Goal: Check status: Check status

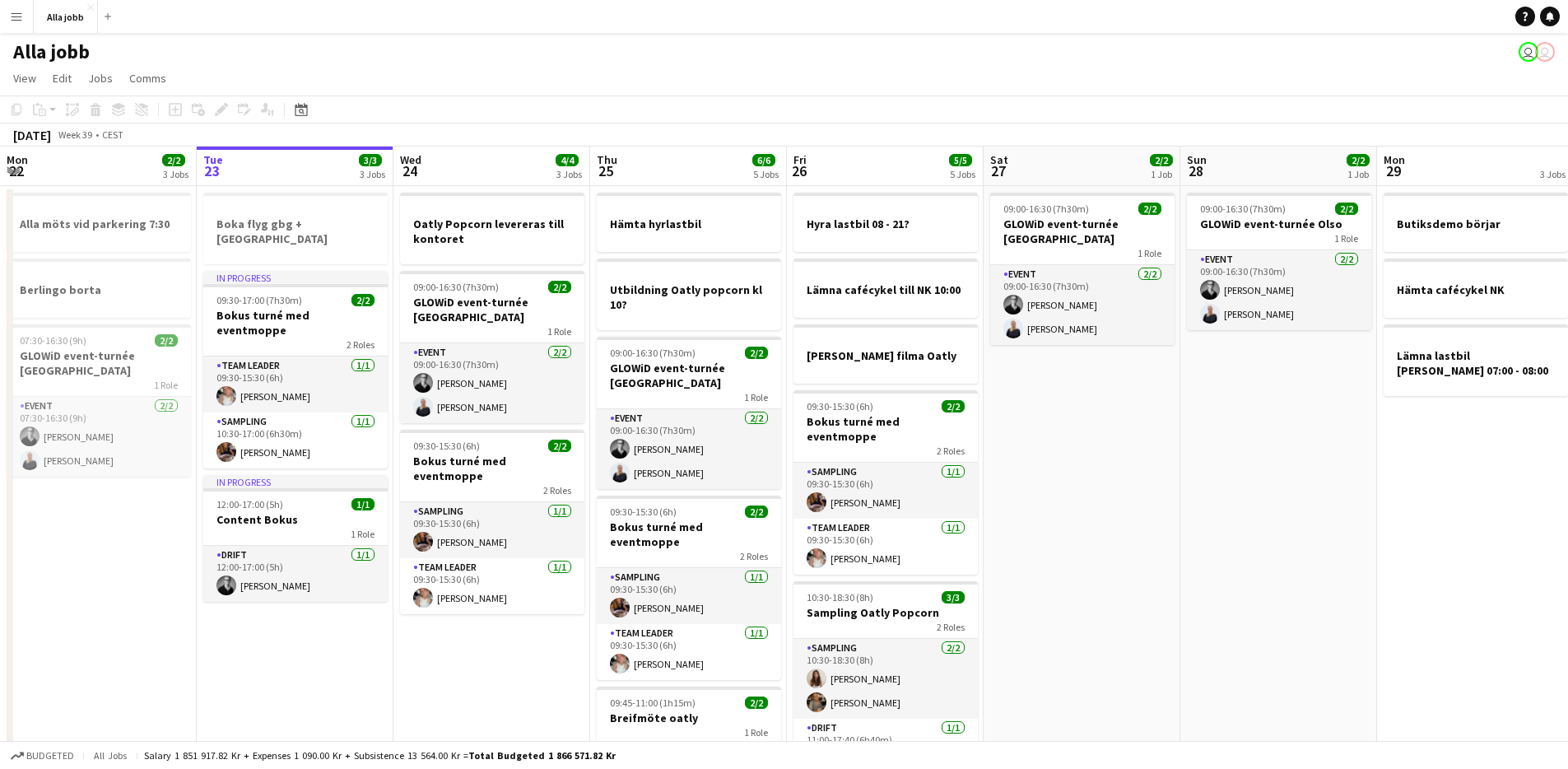
scroll to position [0, 487]
click at [332, 678] on app-date-cell "Boka flyg gbg + [GEOGRAPHIC_DATA] In progress 09:30-17:00 (7h30m) 2/2 Bokus tur…" at bounding box center [295, 540] width 197 height 709
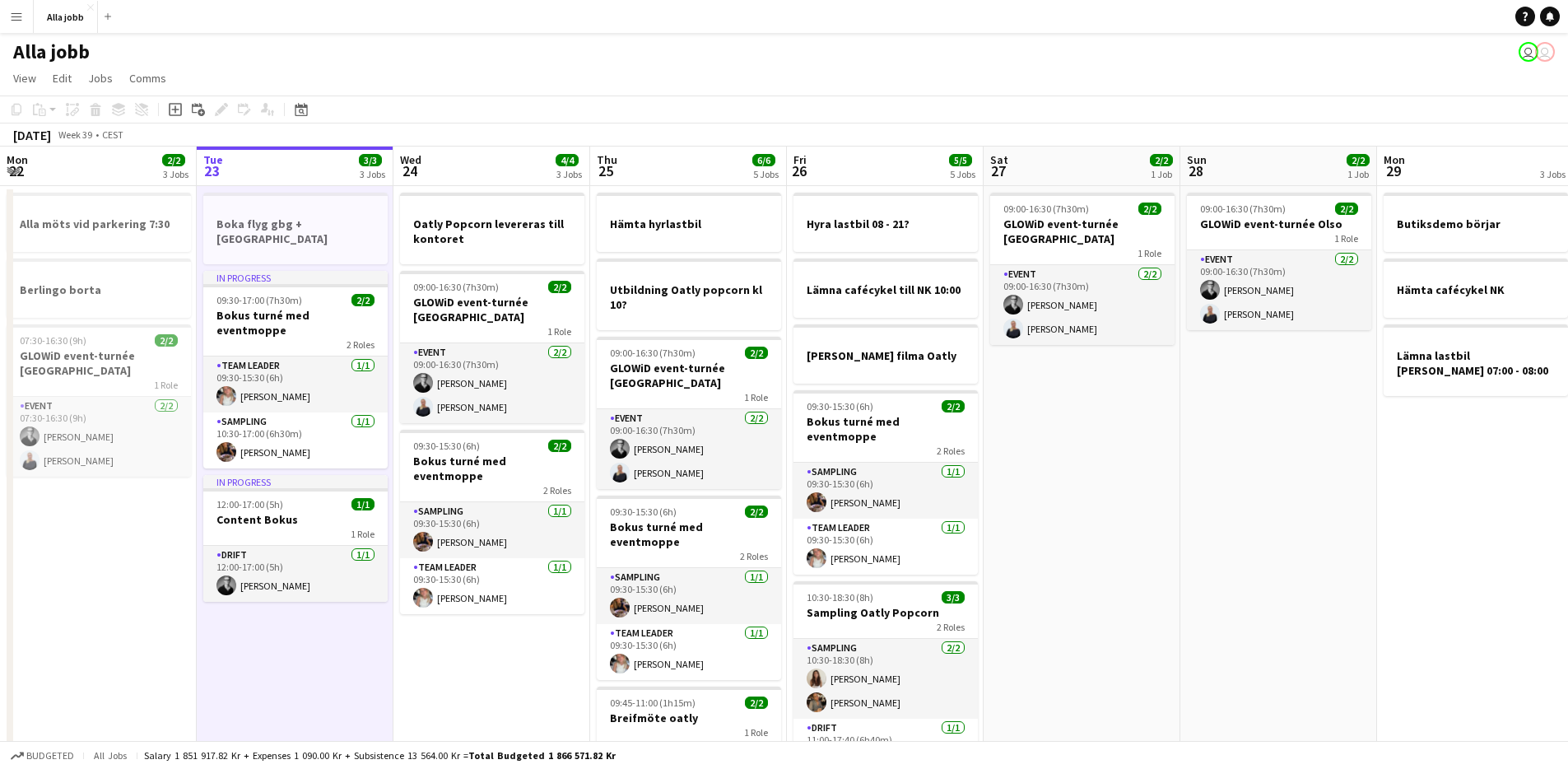
click at [332, 678] on app-date-cell "Boka flyg gbg + [GEOGRAPHIC_DATA] In progress 09:30-17:00 (7h30m) 2/2 Bokus tur…" at bounding box center [295, 540] width 197 height 709
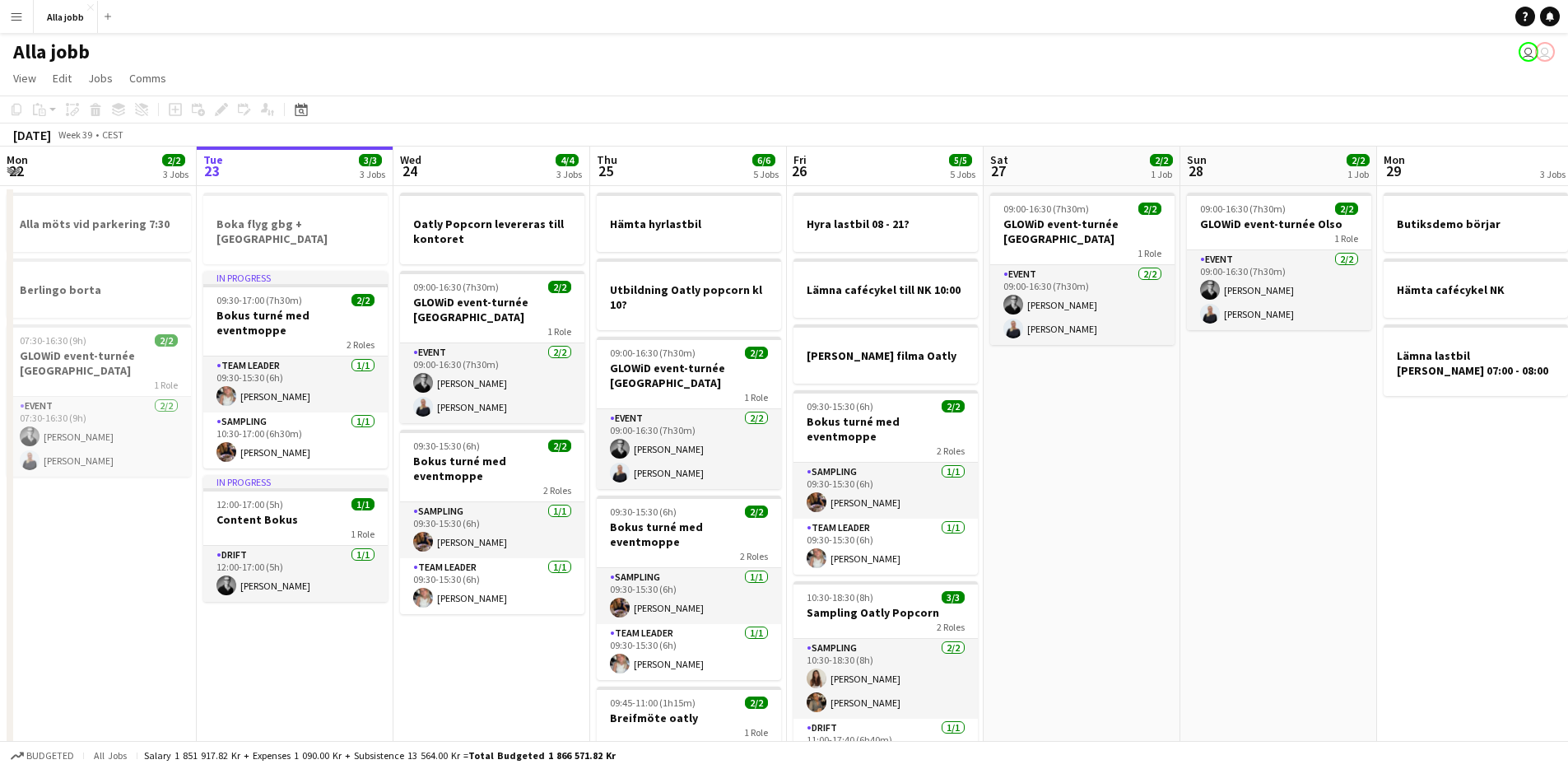
click at [332, 678] on app-date-cell "Boka flyg gbg + [GEOGRAPHIC_DATA] In progress 09:30-17:00 (7h30m) 2/2 Bokus tur…" at bounding box center [295, 540] width 197 height 709
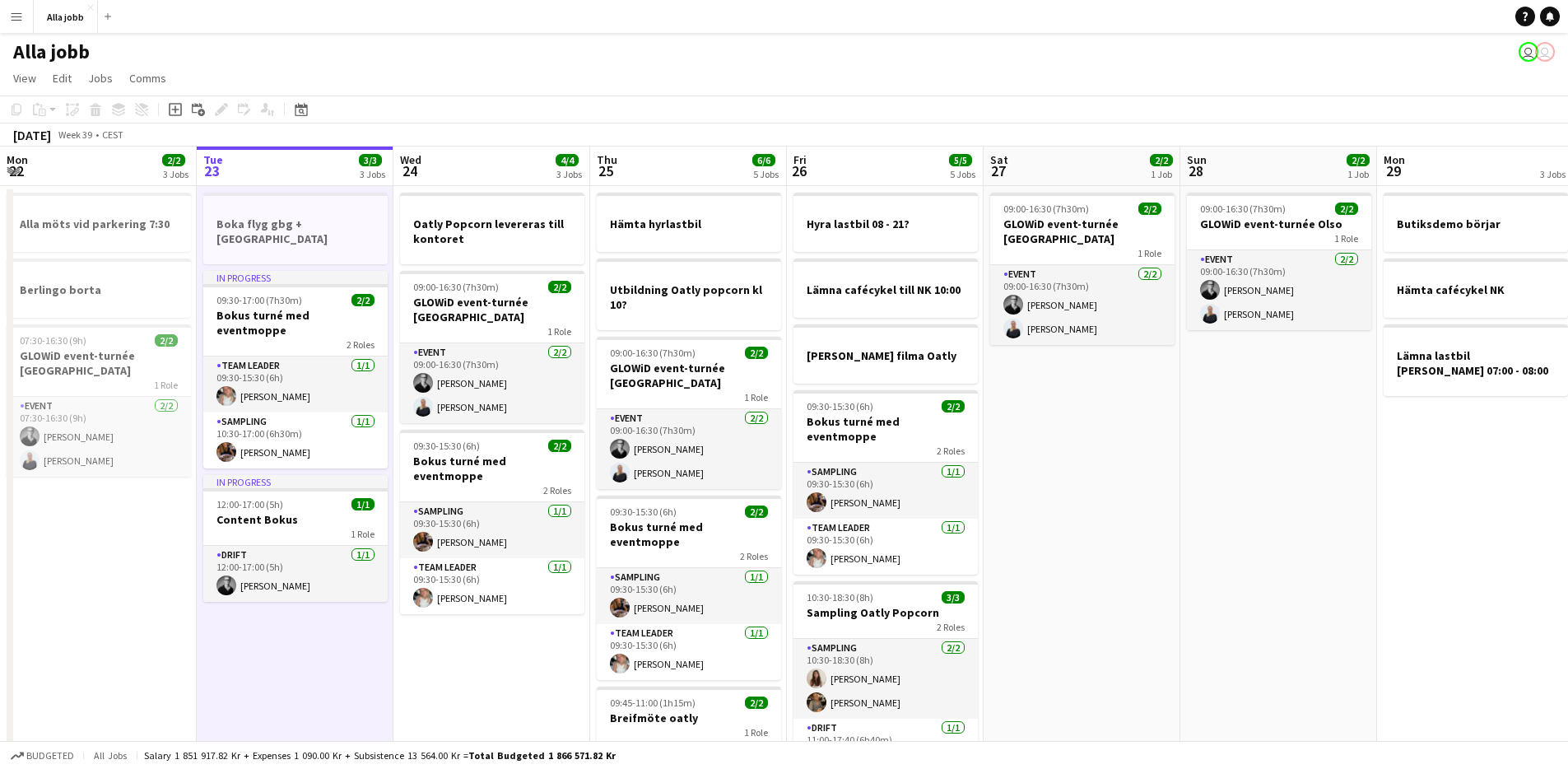
click at [332, 678] on app-date-cell "Boka flyg gbg + [GEOGRAPHIC_DATA] In progress 09:30-17:00 (7h30m) 2/2 Bokus tur…" at bounding box center [295, 540] width 197 height 709
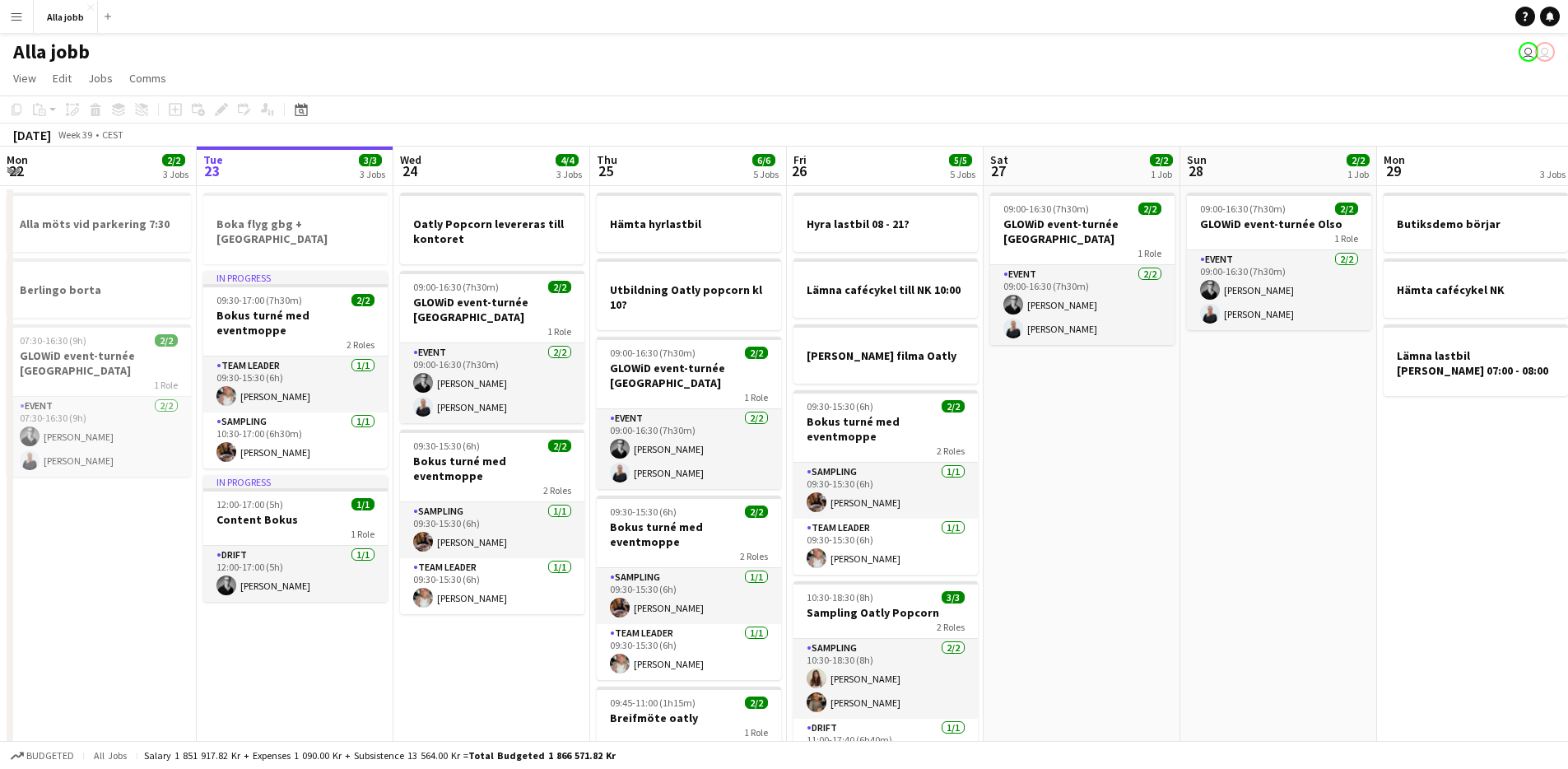
click at [332, 678] on app-date-cell "Boka flyg gbg + [GEOGRAPHIC_DATA] In progress 09:30-17:00 (7h30m) 2/2 Bokus tur…" at bounding box center [295, 540] width 197 height 709
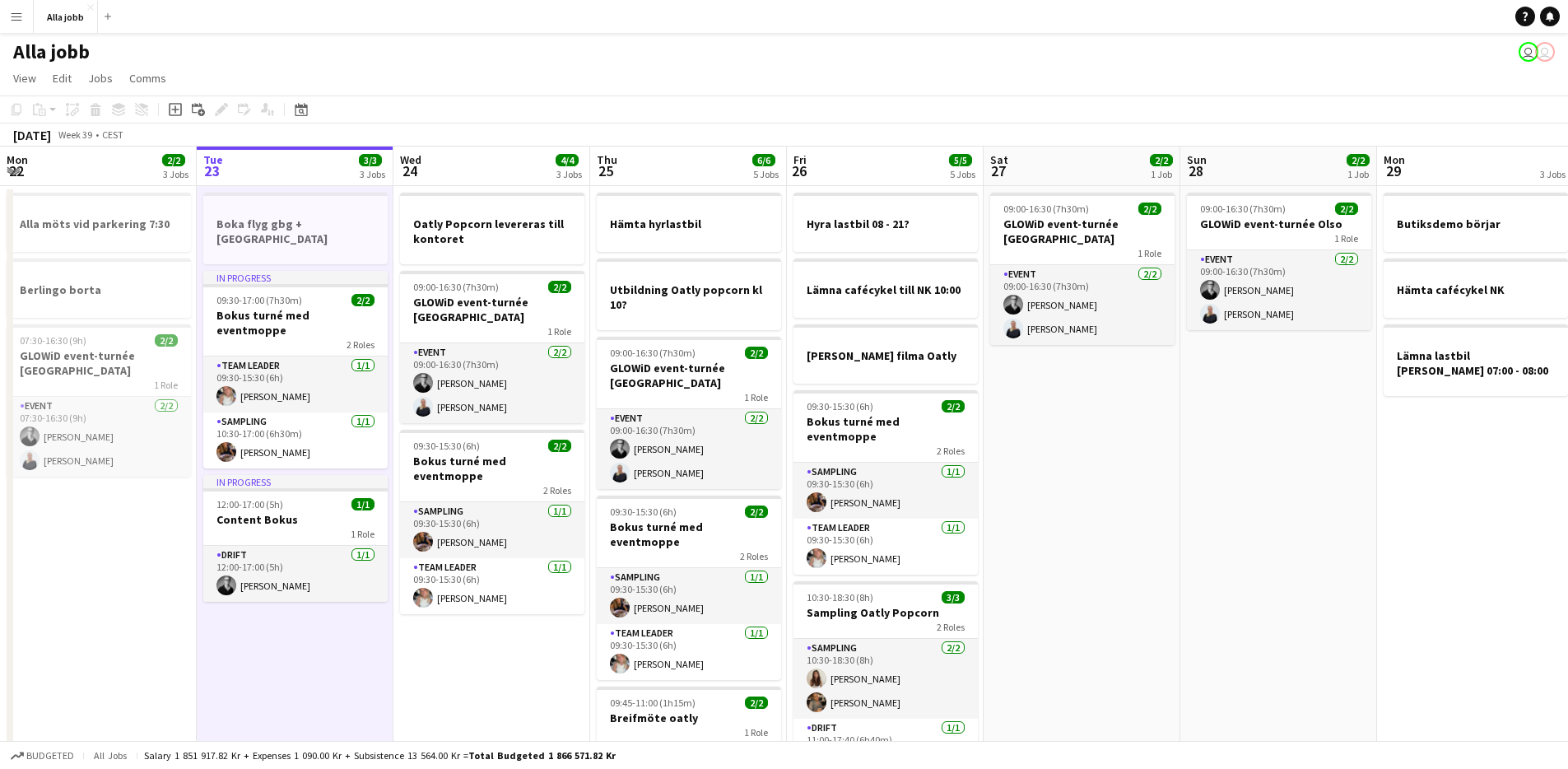
click at [332, 678] on app-date-cell "Boka flyg gbg + [GEOGRAPHIC_DATA] In progress 09:30-17:00 (7h30m) 2/2 Bokus tur…" at bounding box center [295, 540] width 197 height 709
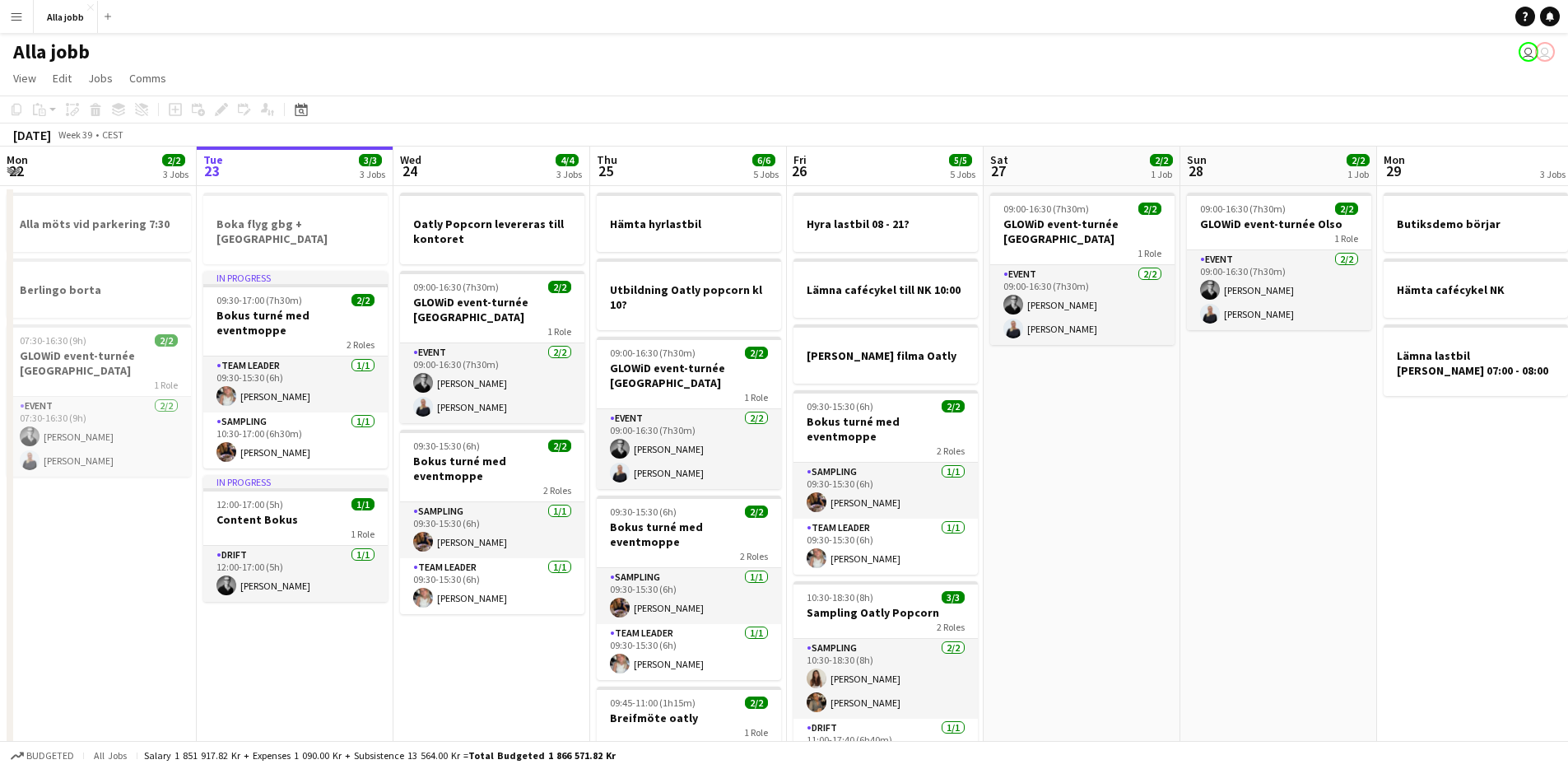
click at [332, 678] on app-date-cell "Boka flyg gbg + [GEOGRAPHIC_DATA] In progress 09:30-17:00 (7h30m) 2/2 Bokus tur…" at bounding box center [295, 540] width 197 height 709
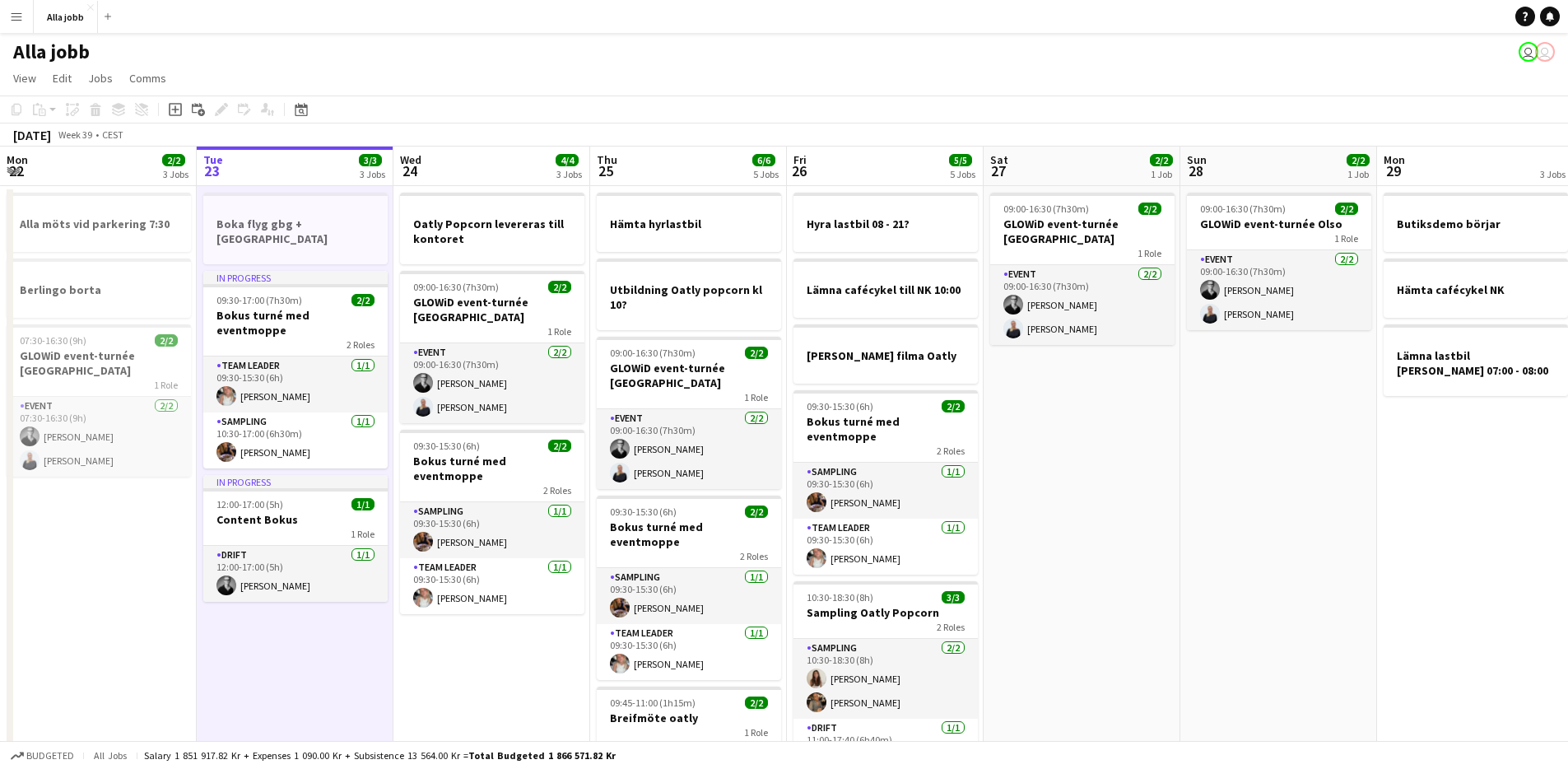
click at [332, 678] on app-date-cell "Boka flyg gbg + [GEOGRAPHIC_DATA] In progress 09:30-17:00 (7h30m) 2/2 Bokus tur…" at bounding box center [295, 540] width 197 height 709
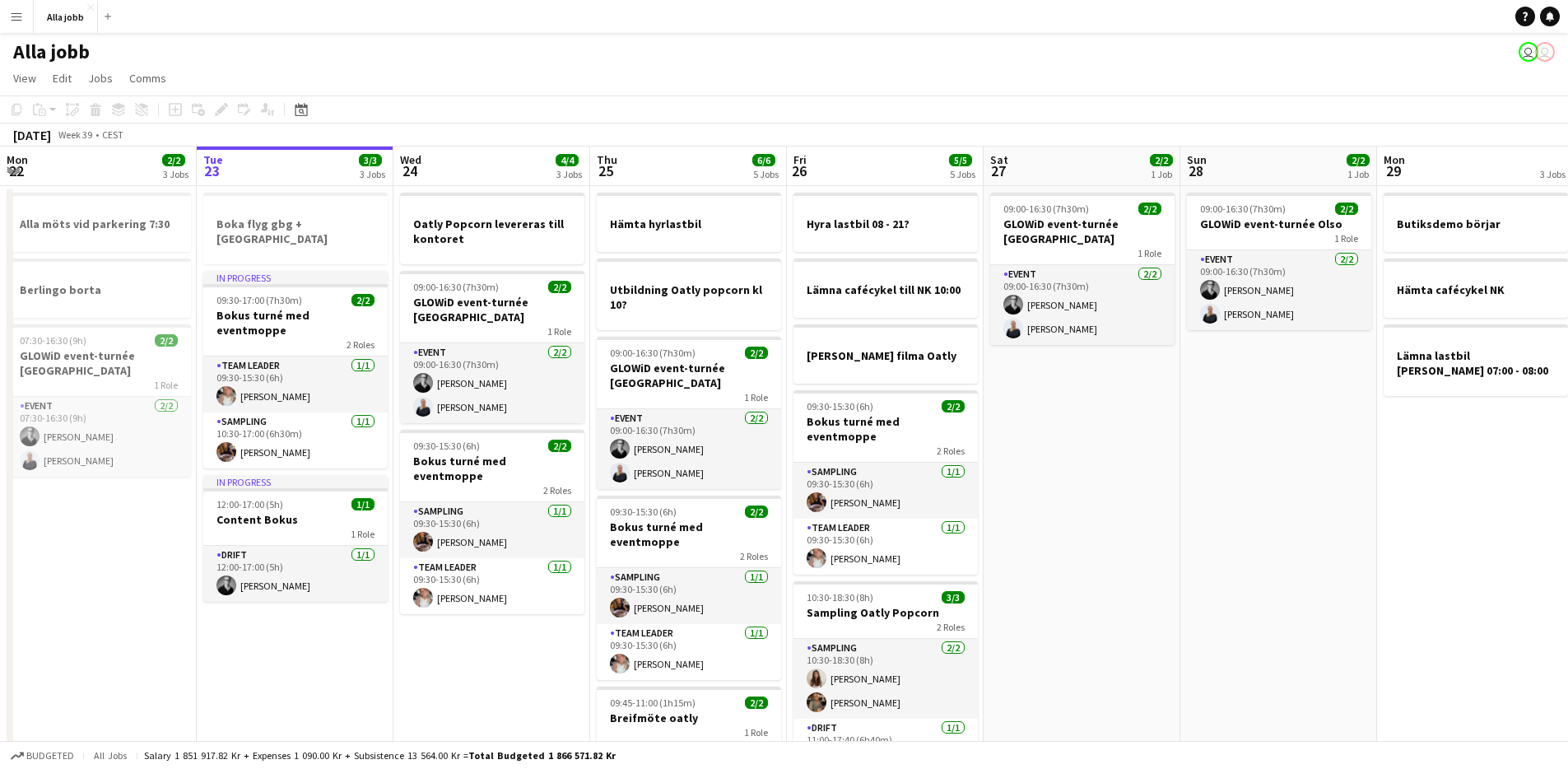
click at [332, 678] on app-date-cell "Boka flyg gbg + [GEOGRAPHIC_DATA] In progress 09:30-17:00 (7h30m) 2/2 Bokus tur…" at bounding box center [295, 540] width 197 height 709
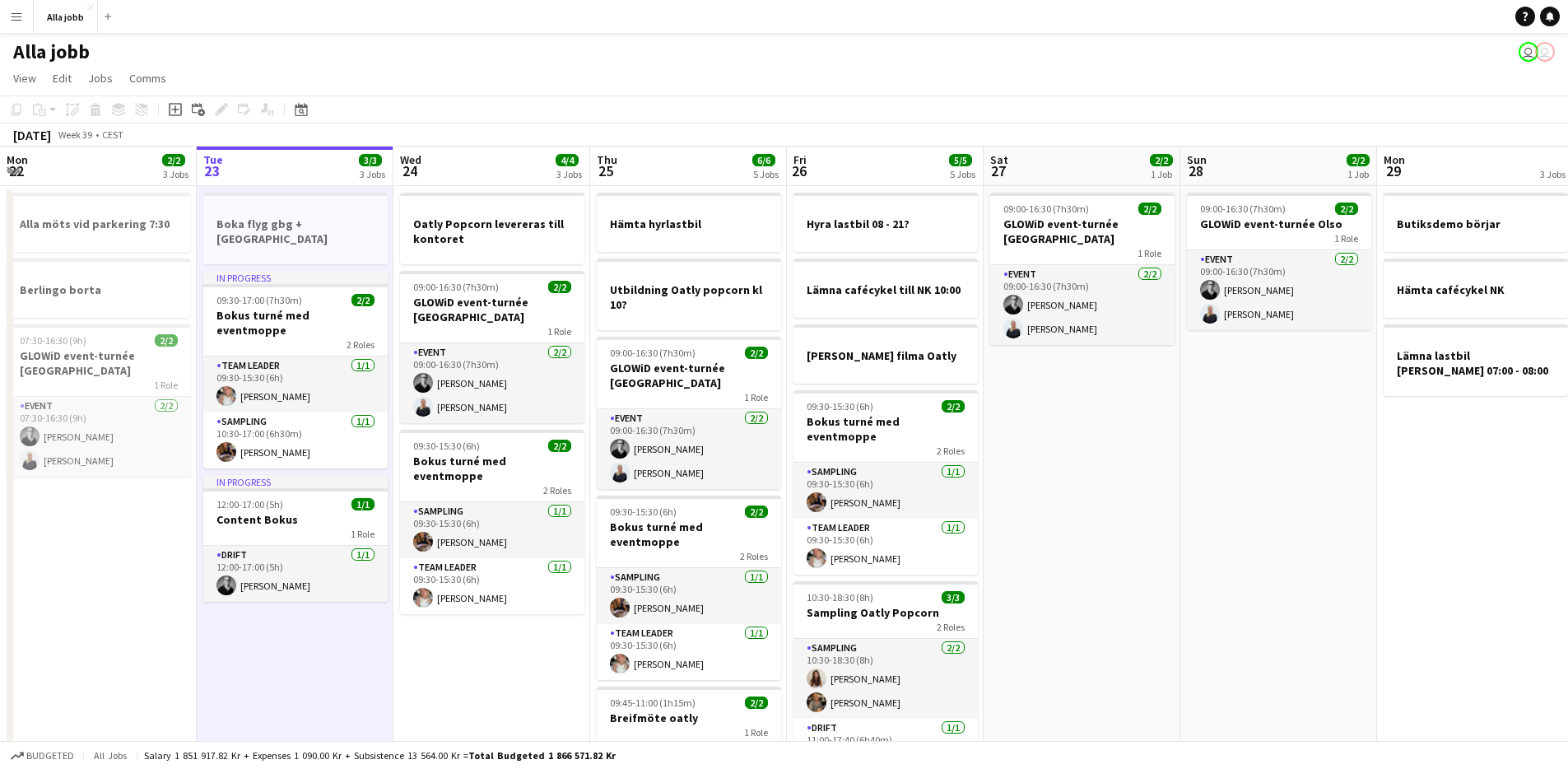
click at [294, 615] on app-date-cell "Boka flyg gbg + [GEOGRAPHIC_DATA] In progress 09:30-17:00 (7h30m) 2/2 Bokus tur…" at bounding box center [295, 540] width 197 height 709
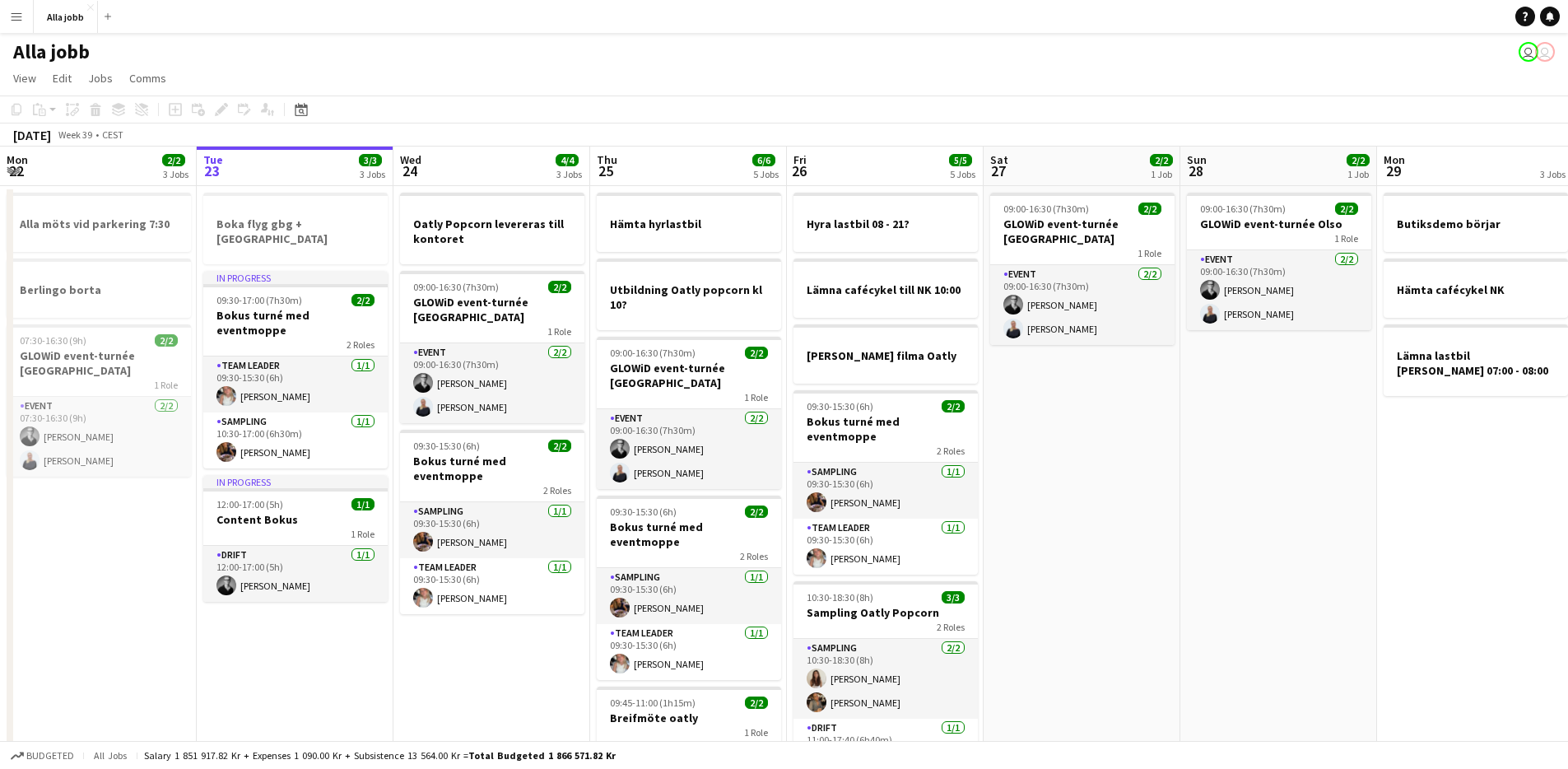
scroll to position [0, 395]
click at [294, 615] on app-date-cell "Boka flyg gbg + [GEOGRAPHIC_DATA] In progress 09:30-17:00 (7h30m) 2/2 Bokus tur…" at bounding box center [293, 540] width 197 height 709
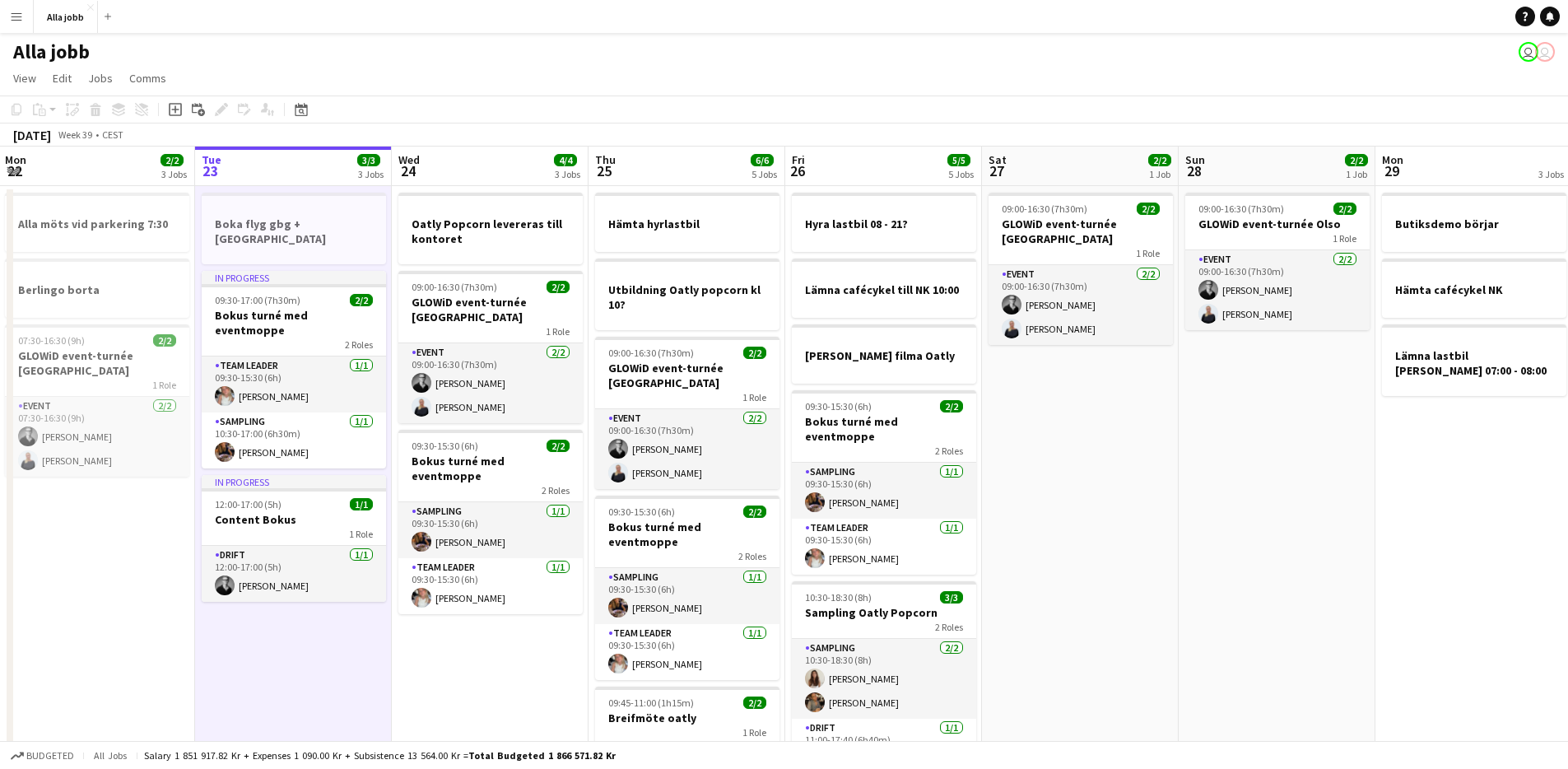
click at [294, 615] on app-date-cell "Boka flyg gbg + [GEOGRAPHIC_DATA] In progress 09:30-17:00 (7h30m) 2/2 Bokus tur…" at bounding box center [293, 540] width 197 height 709
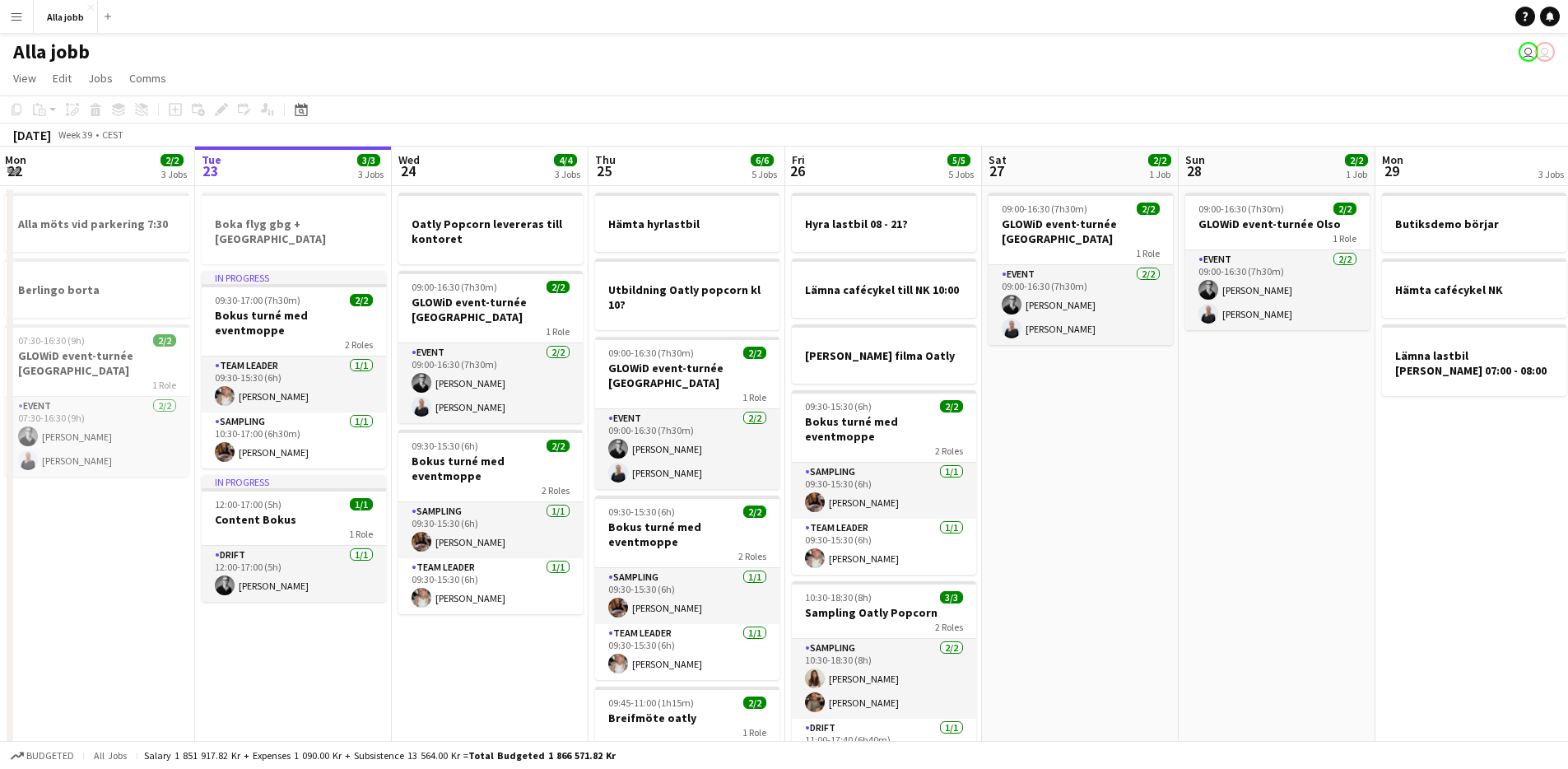
click at [294, 615] on app-date-cell "Boka flyg gbg + [GEOGRAPHIC_DATA] In progress 09:30-17:00 (7h30m) 2/2 Bokus tur…" at bounding box center [293, 540] width 197 height 709
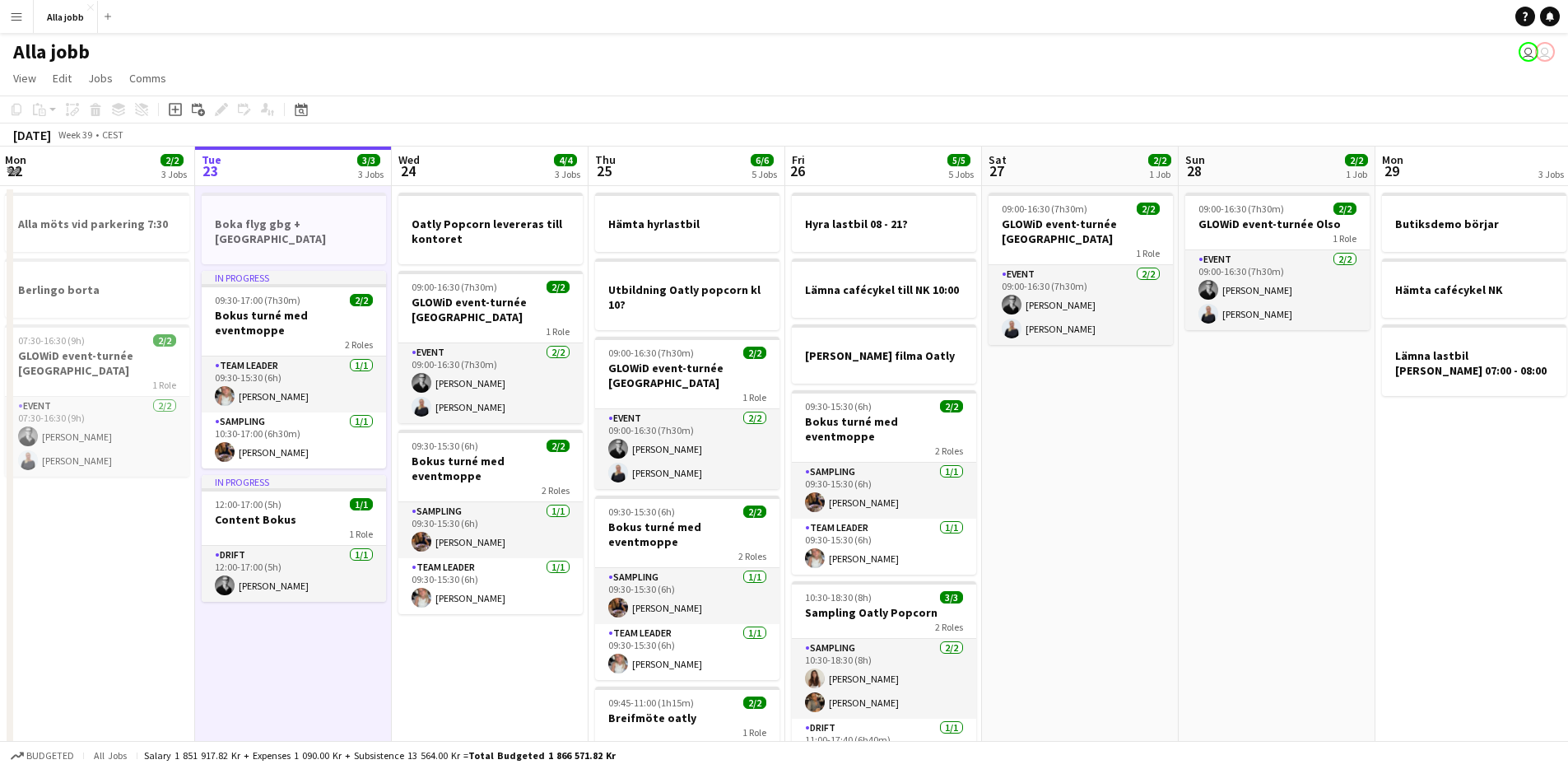
click at [305, 610] on app-date-cell "Boka flyg gbg + [GEOGRAPHIC_DATA] In progress 09:30-17:00 (7h30m) 2/2 Bokus tur…" at bounding box center [293, 540] width 197 height 709
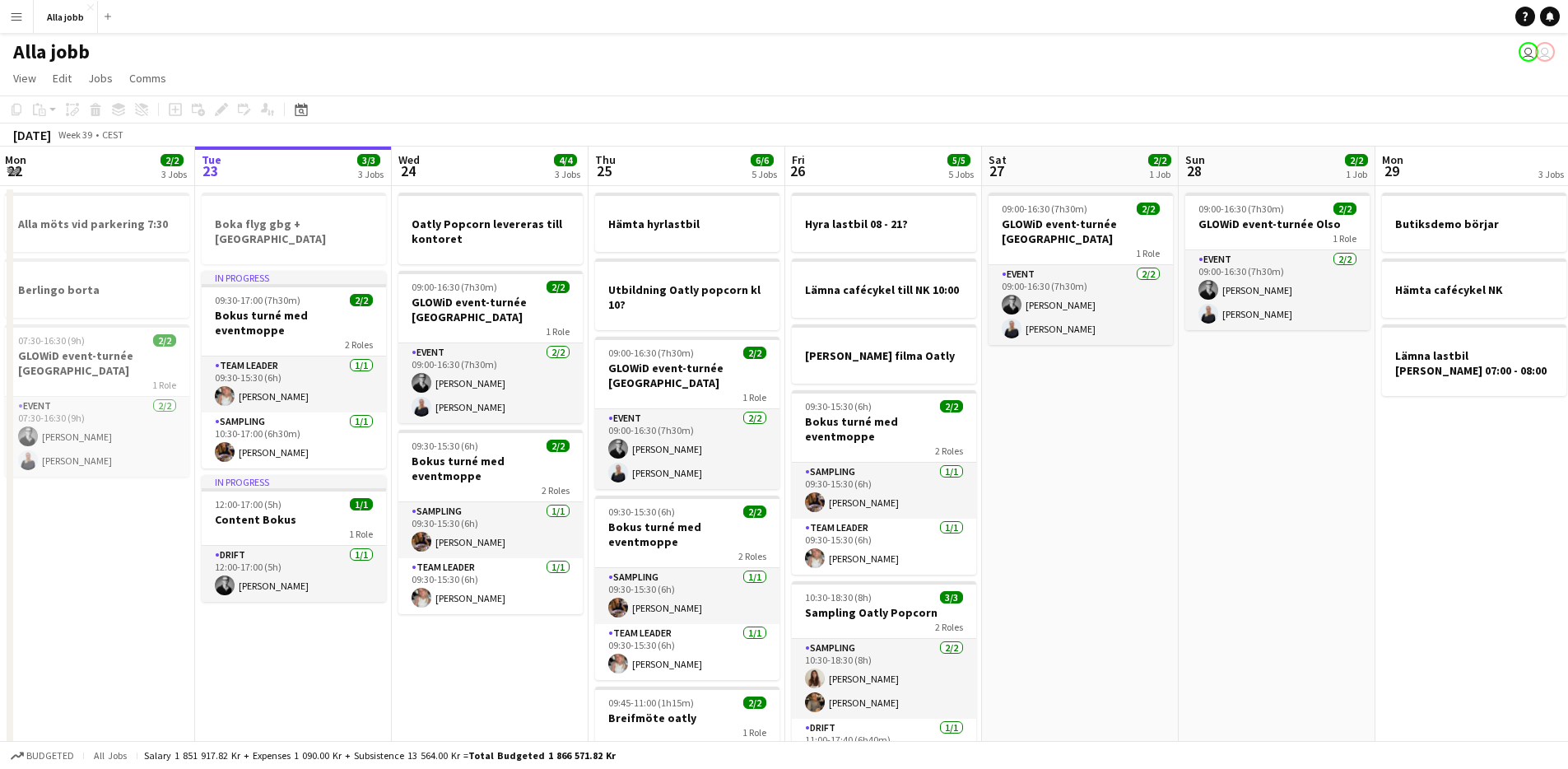
click at [307, 609] on app-date-cell "Boka flyg gbg + [GEOGRAPHIC_DATA] In progress 09:30-17:00 (7h30m) 2/2 Bokus tur…" at bounding box center [293, 540] width 197 height 709
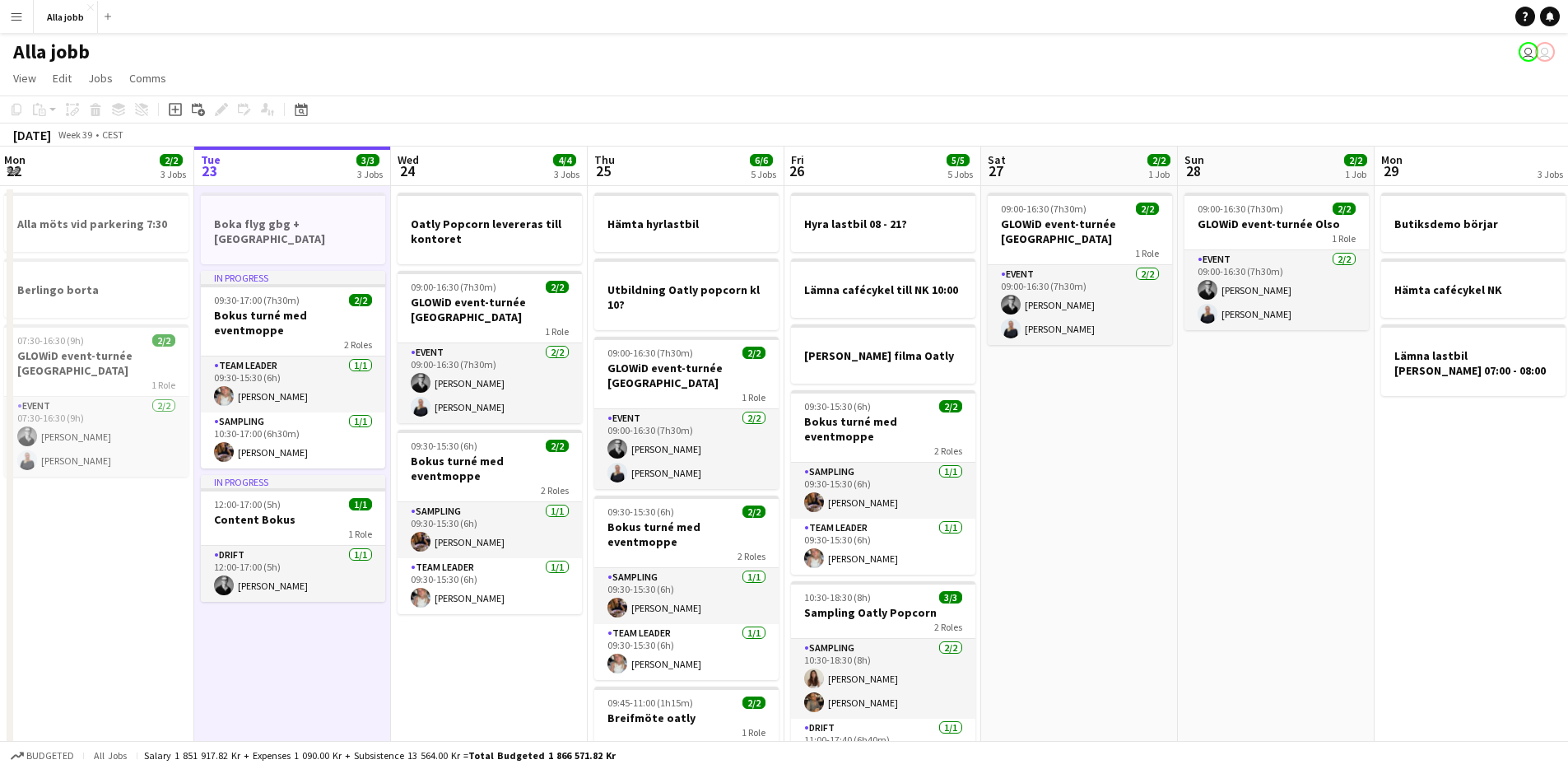
click at [306, 610] on app-date-cell "Boka flyg gbg + [GEOGRAPHIC_DATA] In progress 09:30-17:00 (7h30m) 2/2 Bokus tur…" at bounding box center [292, 540] width 197 height 709
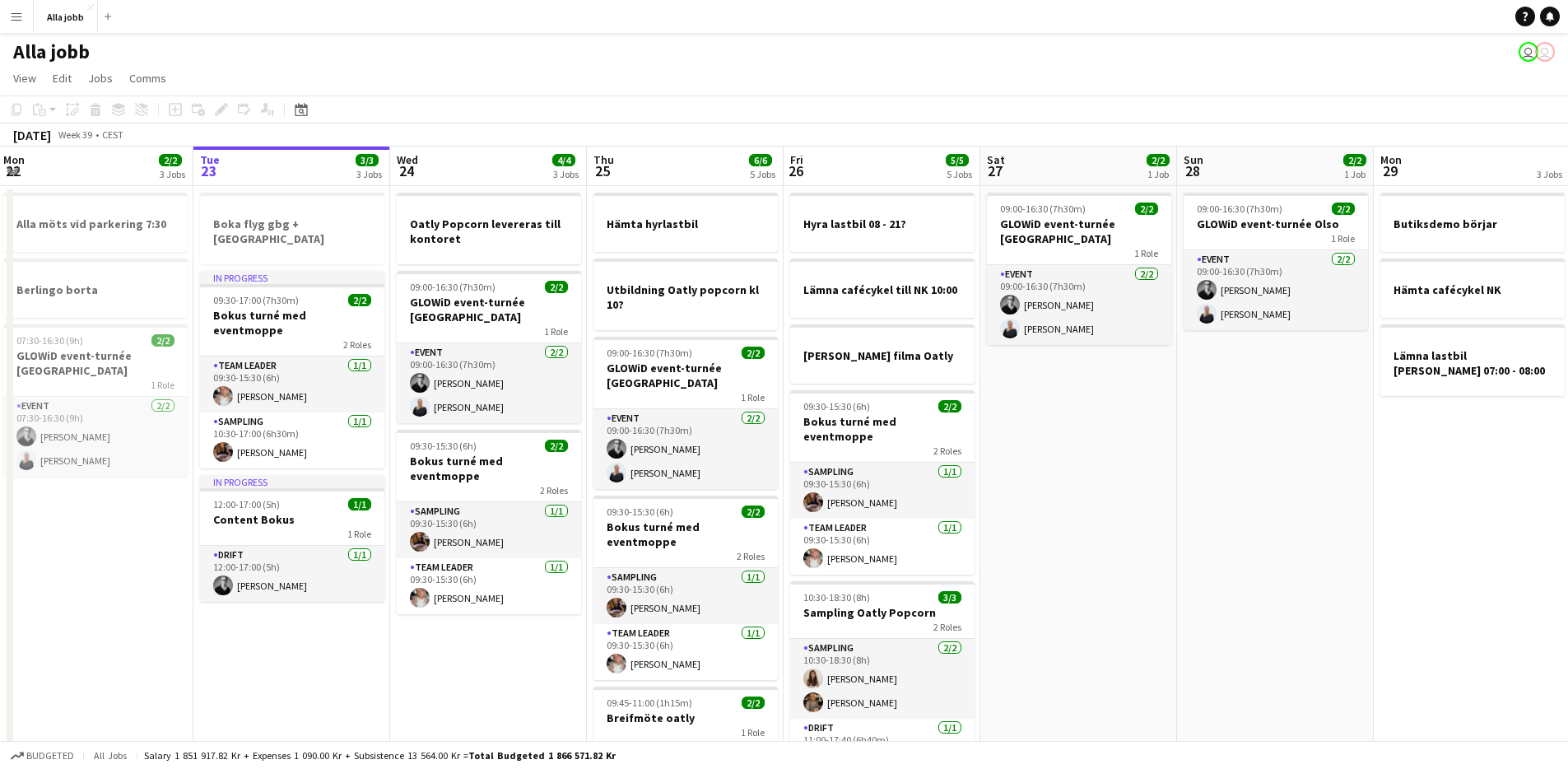
click at [309, 610] on app-date-cell "Boka flyg gbg + [GEOGRAPHIC_DATA] In progress 09:30-17:00 (7h30m) 2/2 Bokus tur…" at bounding box center [291, 540] width 197 height 709
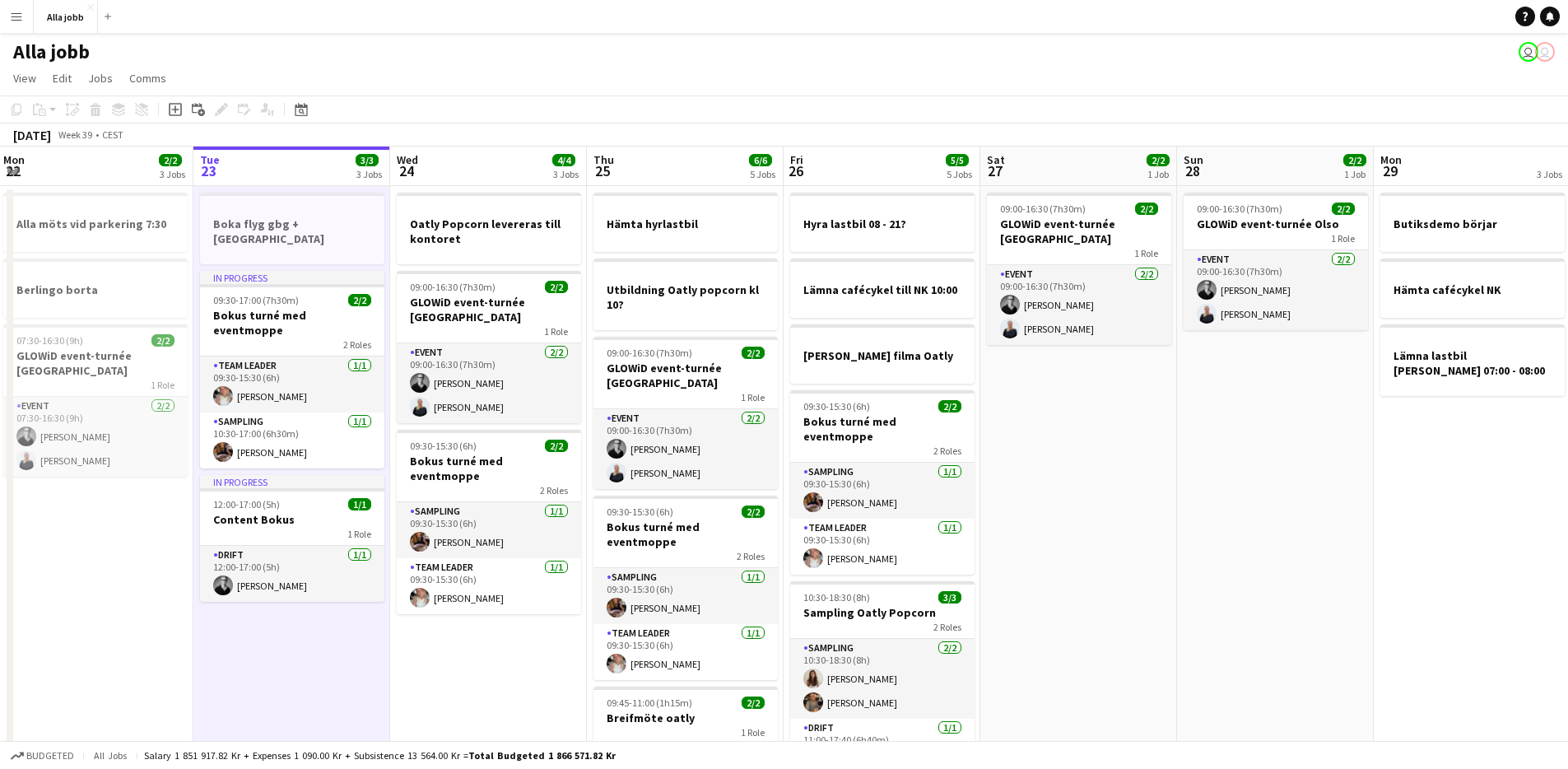
click at [308, 612] on app-date-cell "Boka flyg gbg + [GEOGRAPHIC_DATA] In progress 09:30-17:00 (7h30m) 2/2 Bokus tur…" at bounding box center [291, 540] width 197 height 709
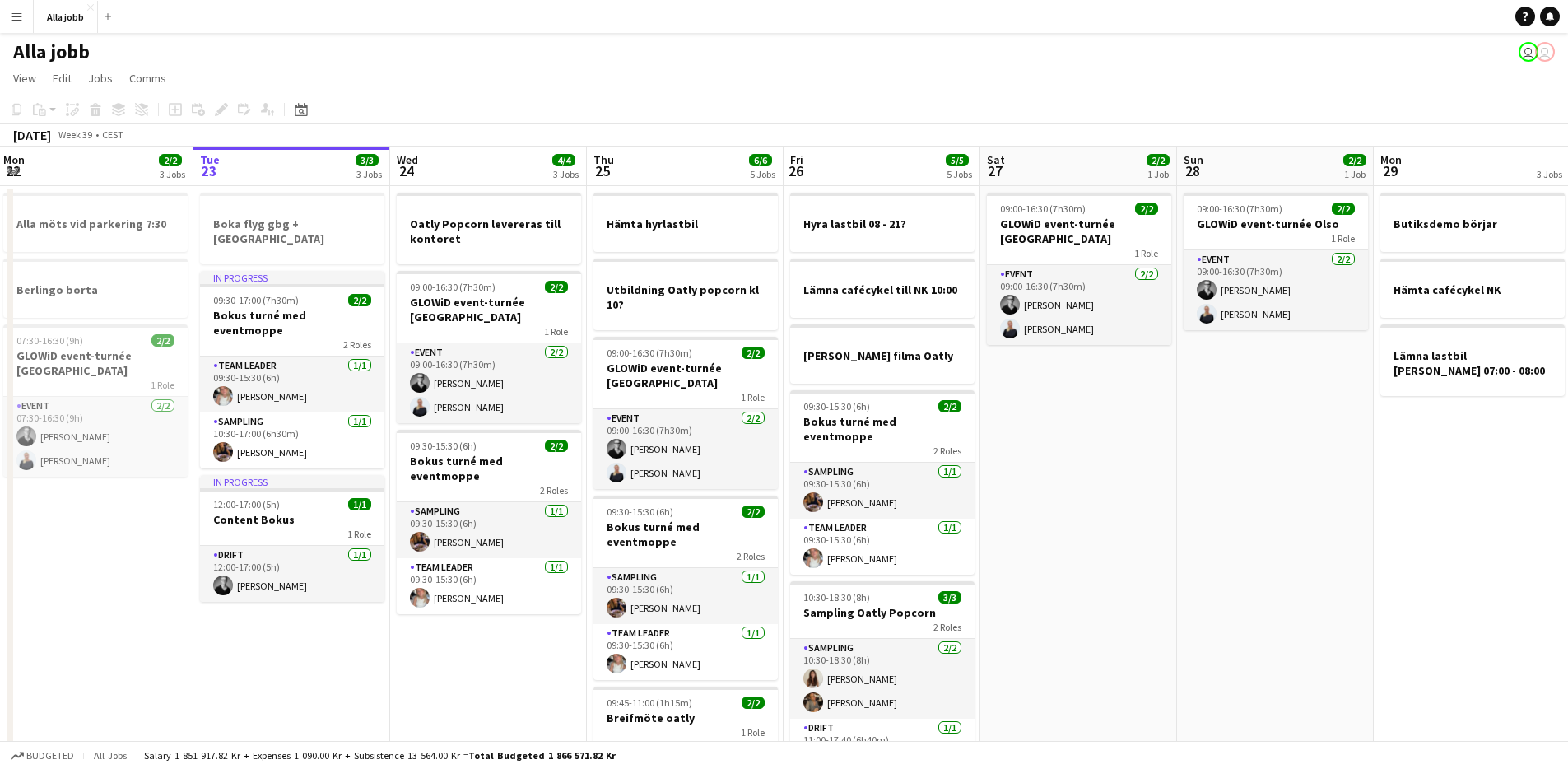
click at [307, 612] on app-date-cell "Boka flyg gbg + [GEOGRAPHIC_DATA] In progress 09:30-17:00 (7h30m) 2/2 Bokus tur…" at bounding box center [291, 540] width 197 height 709
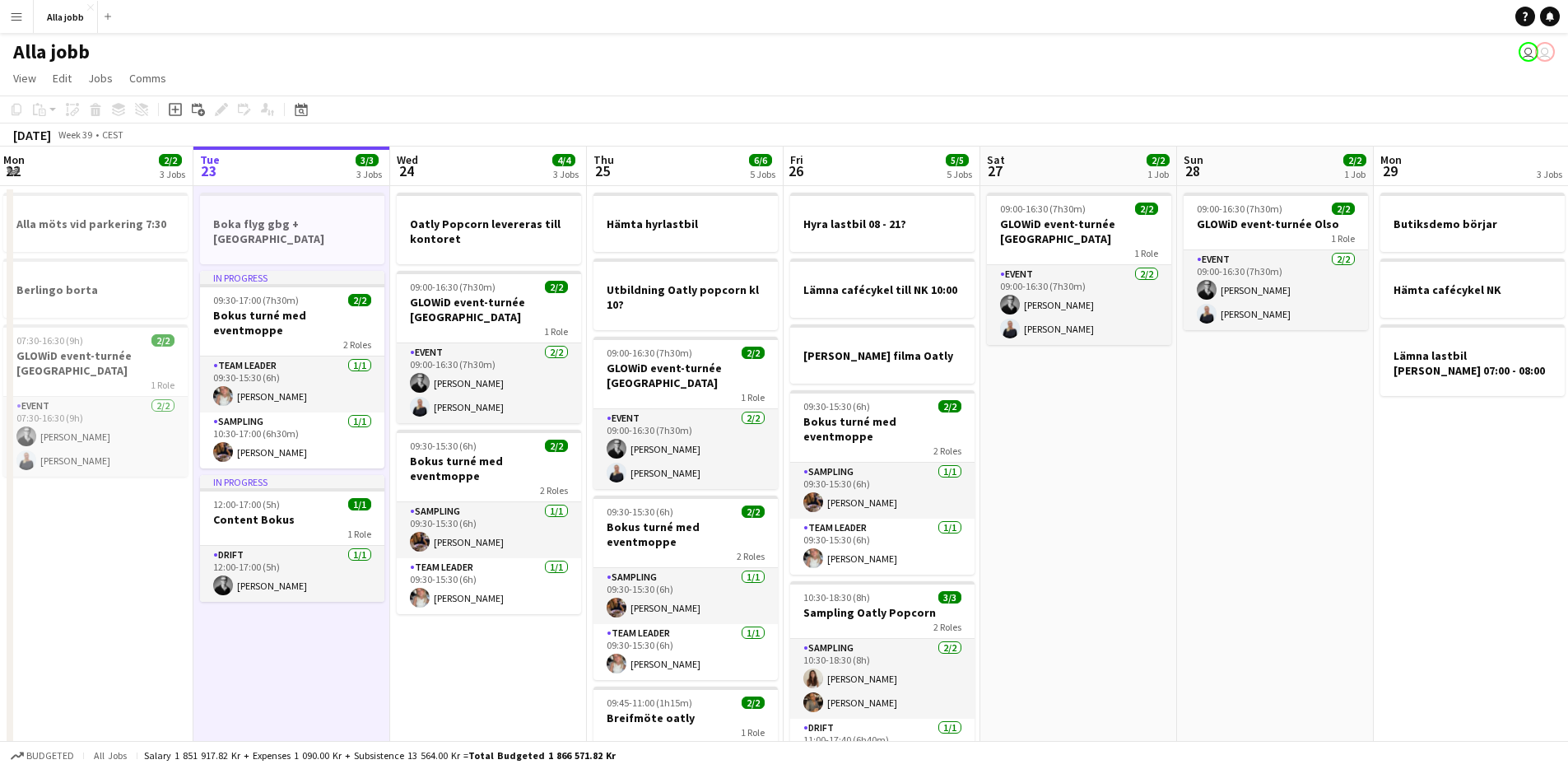
click at [308, 610] on app-date-cell "Boka flyg gbg + [GEOGRAPHIC_DATA] In progress 09:30-17:00 (7h30m) 2/2 Bokus tur…" at bounding box center [291, 540] width 197 height 709
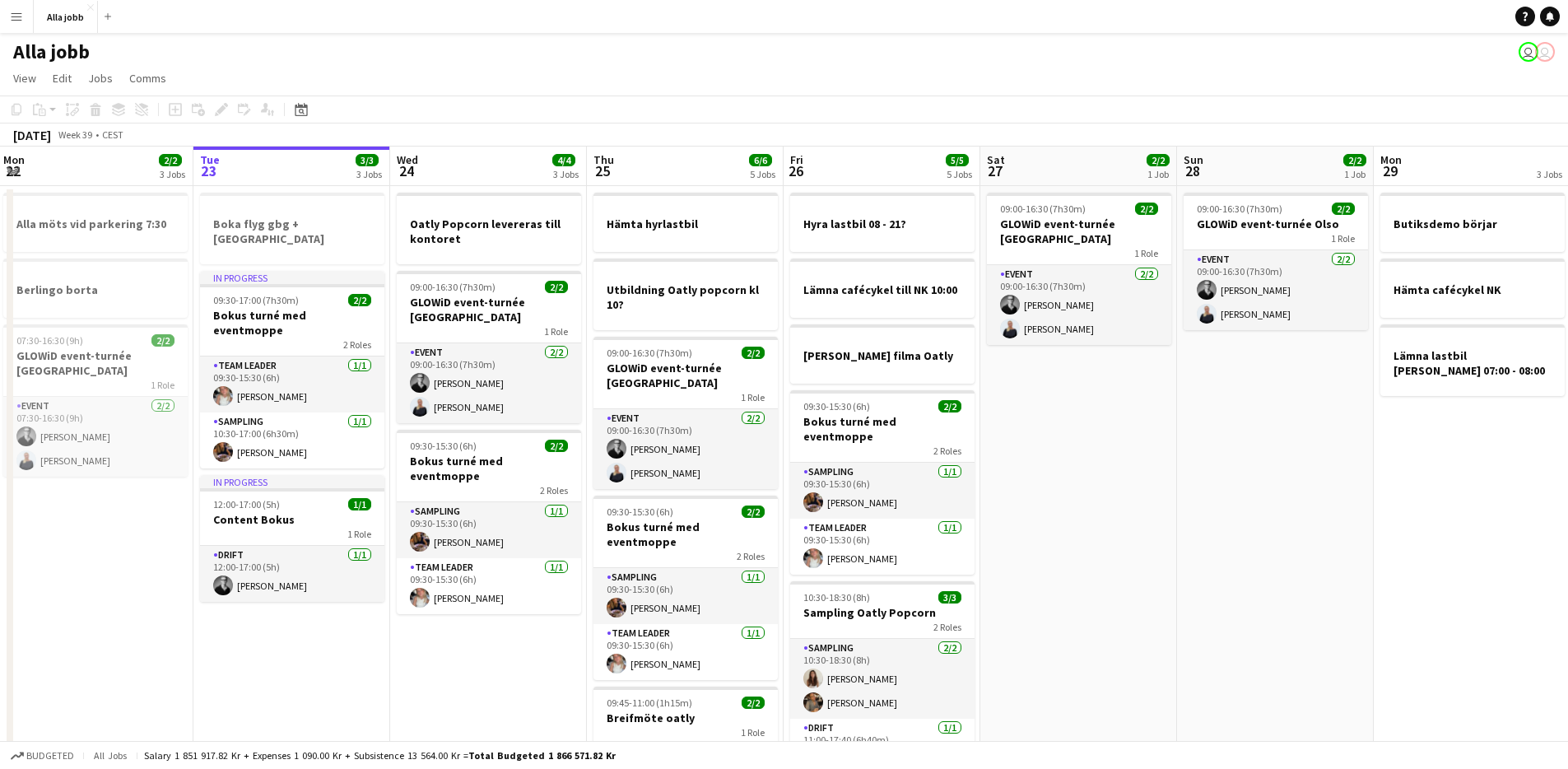
click at [308, 610] on app-date-cell "Boka flyg gbg + [GEOGRAPHIC_DATA] In progress 09:30-17:00 (7h30m) 2/2 Bokus tur…" at bounding box center [291, 540] width 197 height 709
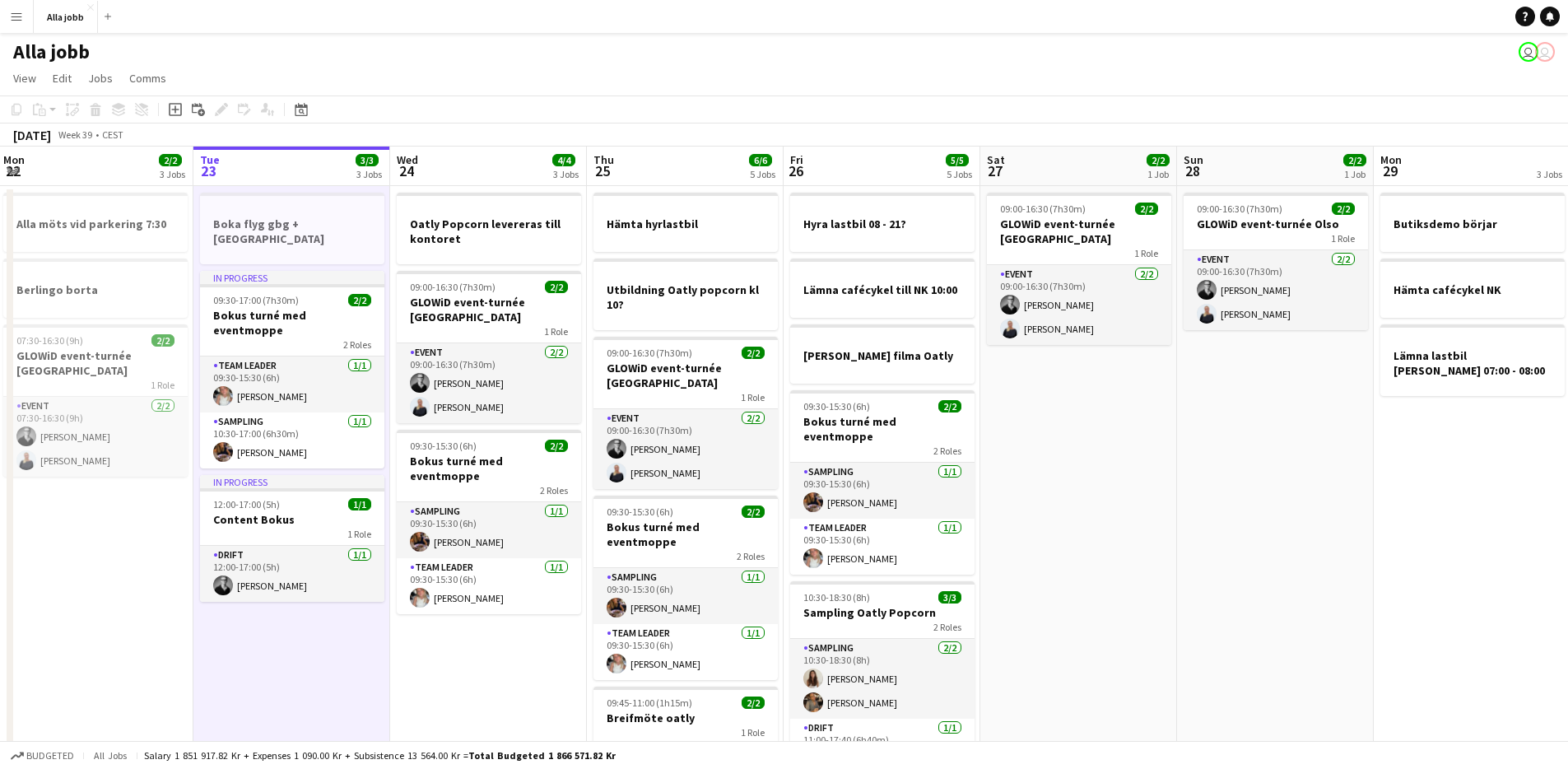
click at [308, 610] on app-date-cell "Boka flyg gbg + [GEOGRAPHIC_DATA] In progress 09:30-17:00 (7h30m) 2/2 Bokus tur…" at bounding box center [291, 540] width 197 height 709
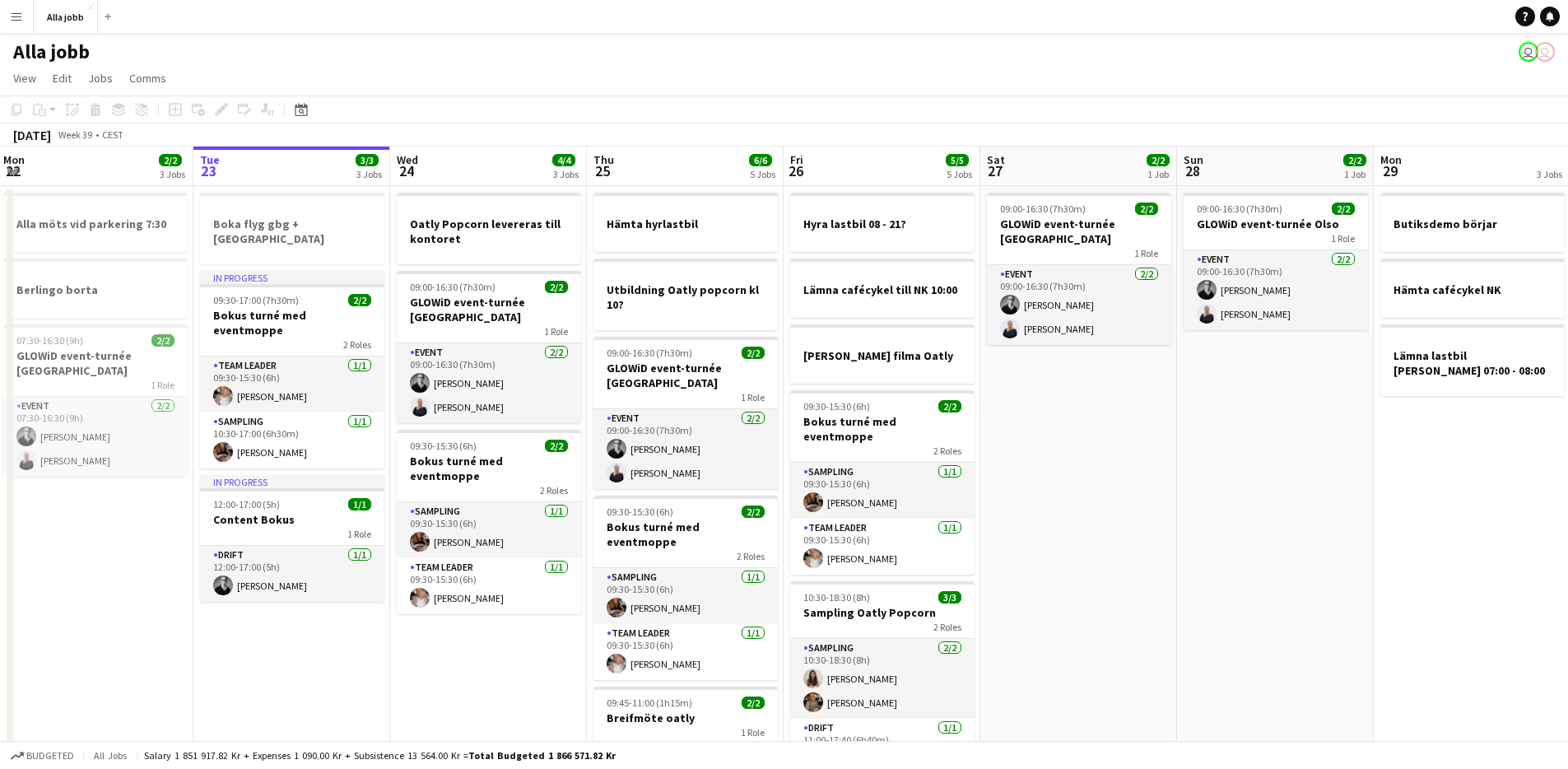
click at [308, 610] on app-date-cell "Boka flyg gbg + [GEOGRAPHIC_DATA] In progress 09:30-17:00 (7h30m) 2/2 Bokus tur…" at bounding box center [291, 540] width 197 height 709
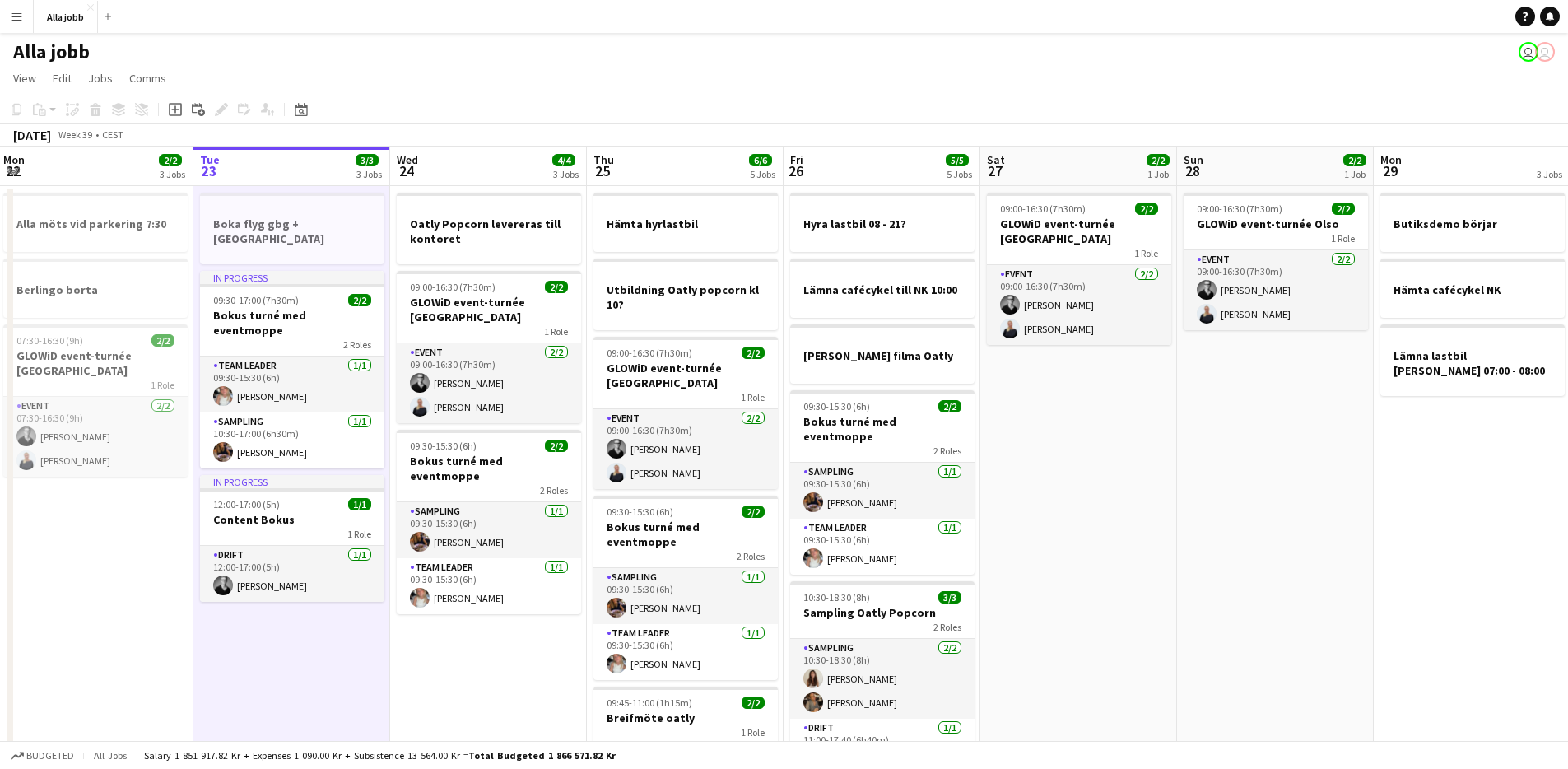
click at [308, 610] on app-date-cell "Boka flyg gbg + [GEOGRAPHIC_DATA] In progress 09:30-17:00 (7h30m) 2/2 Bokus tur…" at bounding box center [291, 540] width 197 height 709
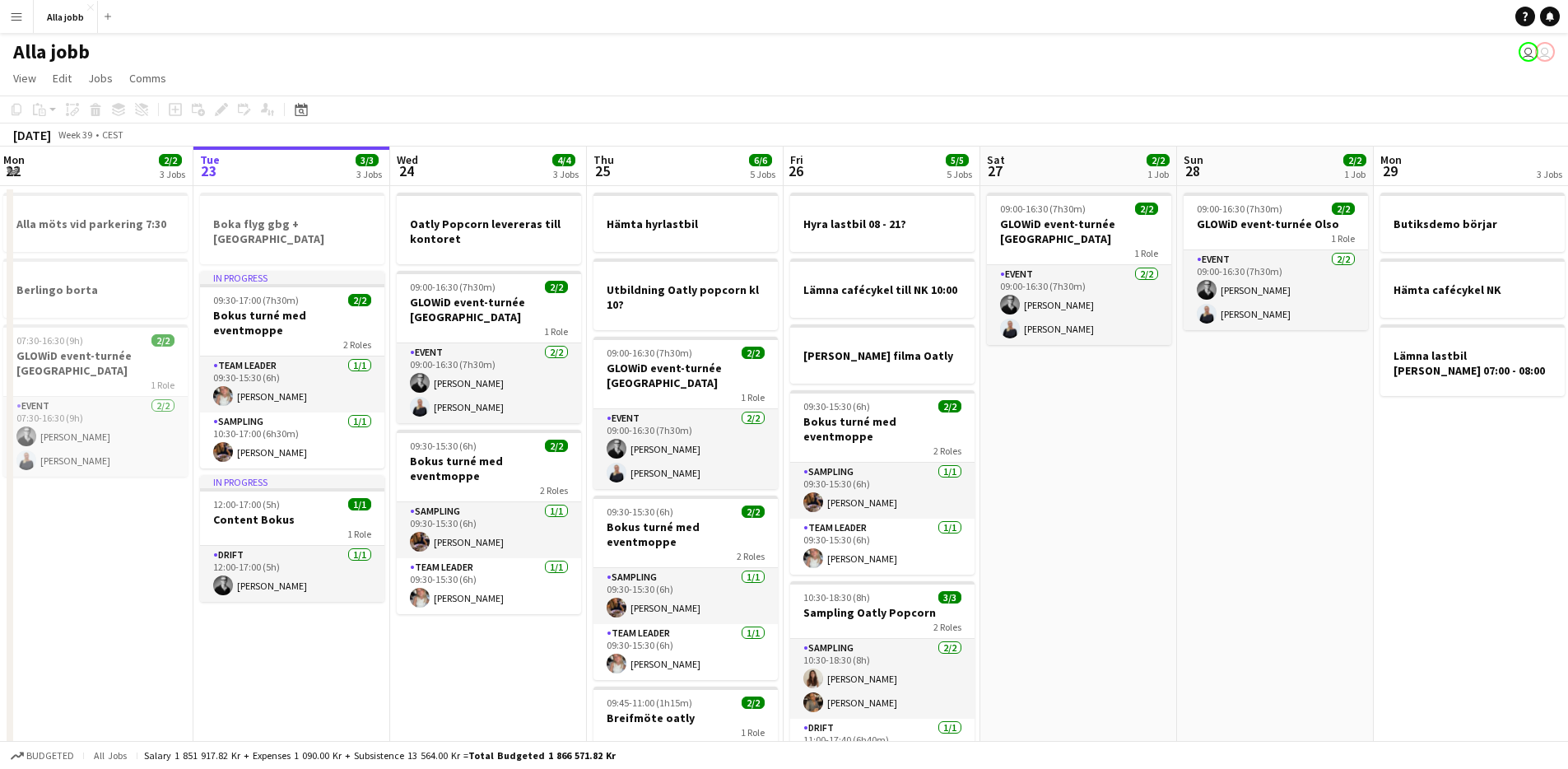
click at [308, 610] on app-date-cell "Boka flyg gbg + [GEOGRAPHIC_DATA] In progress 09:30-17:00 (7h30m) 2/2 Bokus tur…" at bounding box center [291, 540] width 197 height 709
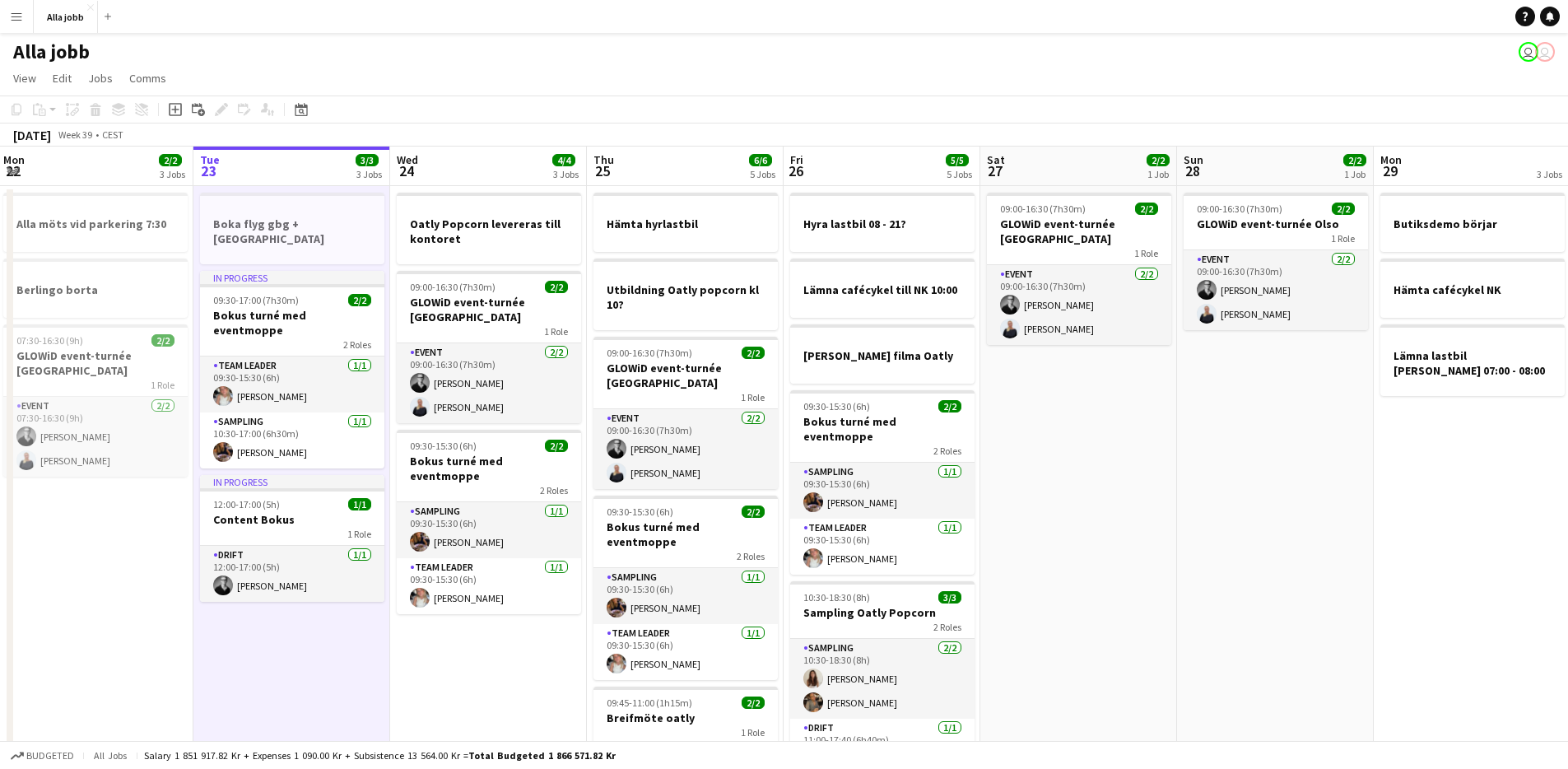
click at [308, 610] on app-date-cell "Boka flyg gbg + [GEOGRAPHIC_DATA] In progress 09:30-17:00 (7h30m) 2/2 Bokus tur…" at bounding box center [291, 540] width 197 height 709
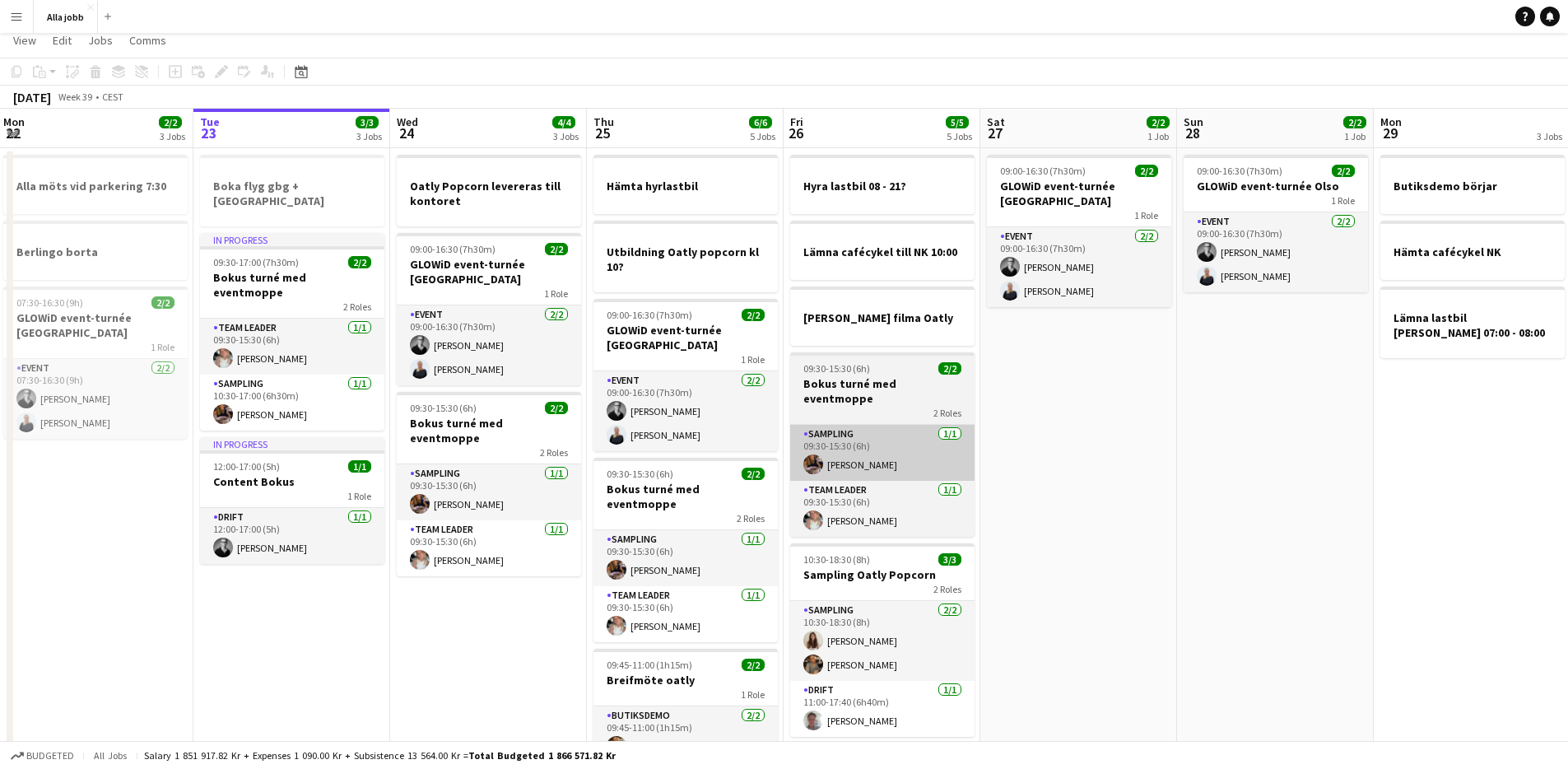
scroll to position [0, 0]
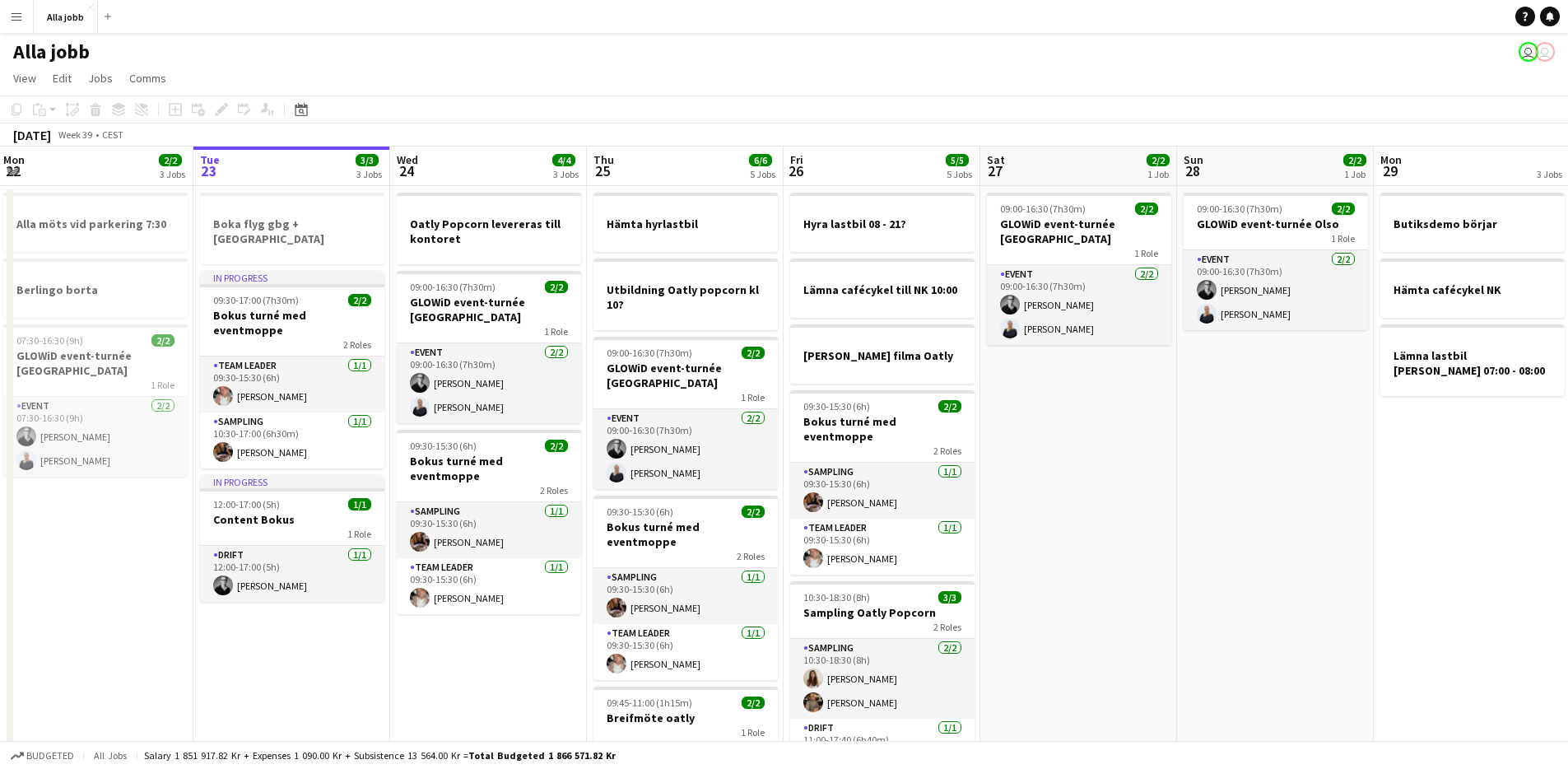
click at [1086, 401] on app-date-cell "09:00-16:30 (7h30m) 2/2 GLOWiD event-turnée [GEOGRAPHIC_DATA] 1 Role Event [DAT…" at bounding box center [1078, 540] width 197 height 709
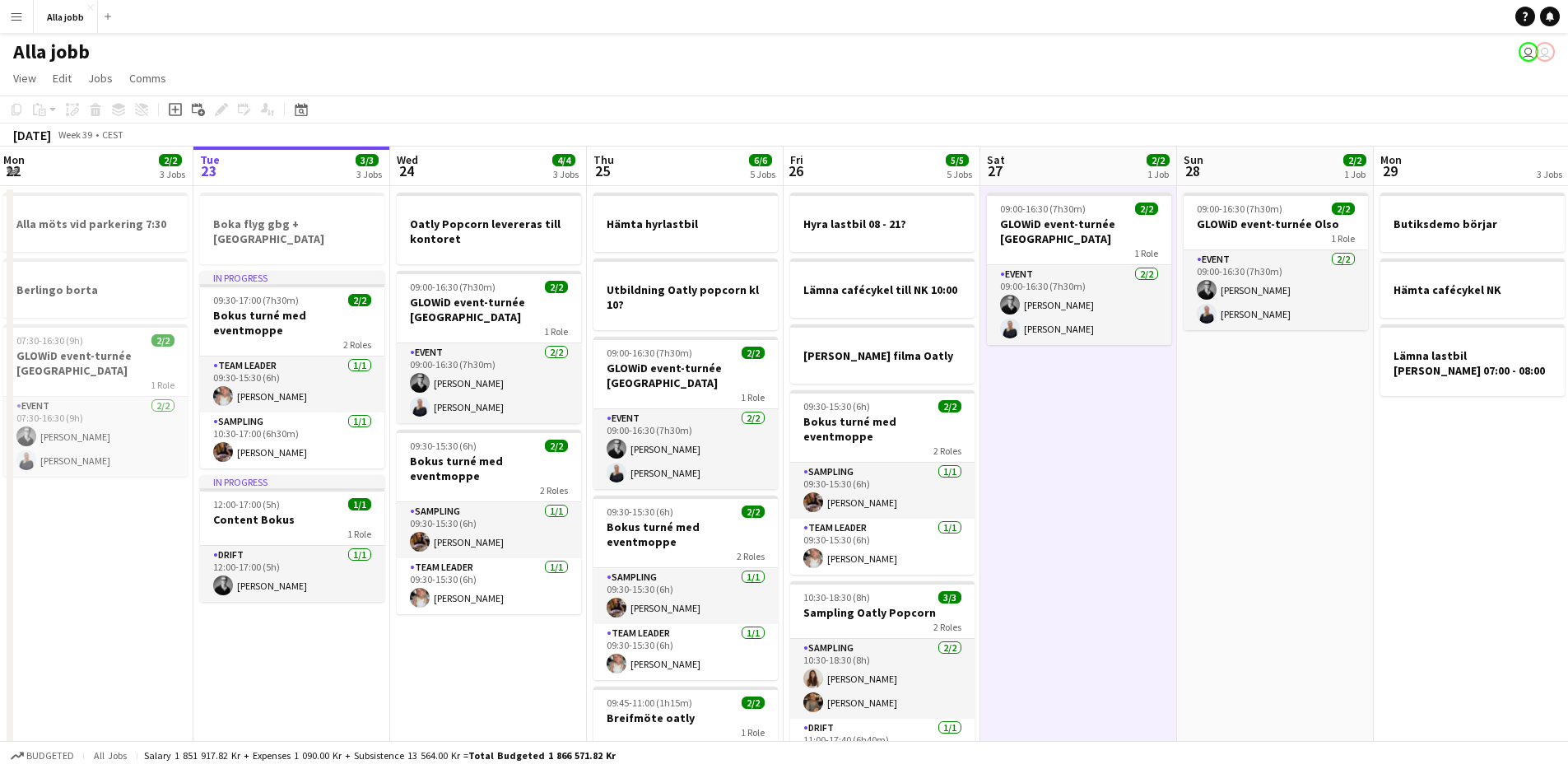
click at [1086, 401] on app-date-cell "09:00-16:30 (7h30m) 2/2 GLOWiD event-turnée [GEOGRAPHIC_DATA] 1 Role Event [DAT…" at bounding box center [1078, 540] width 197 height 709
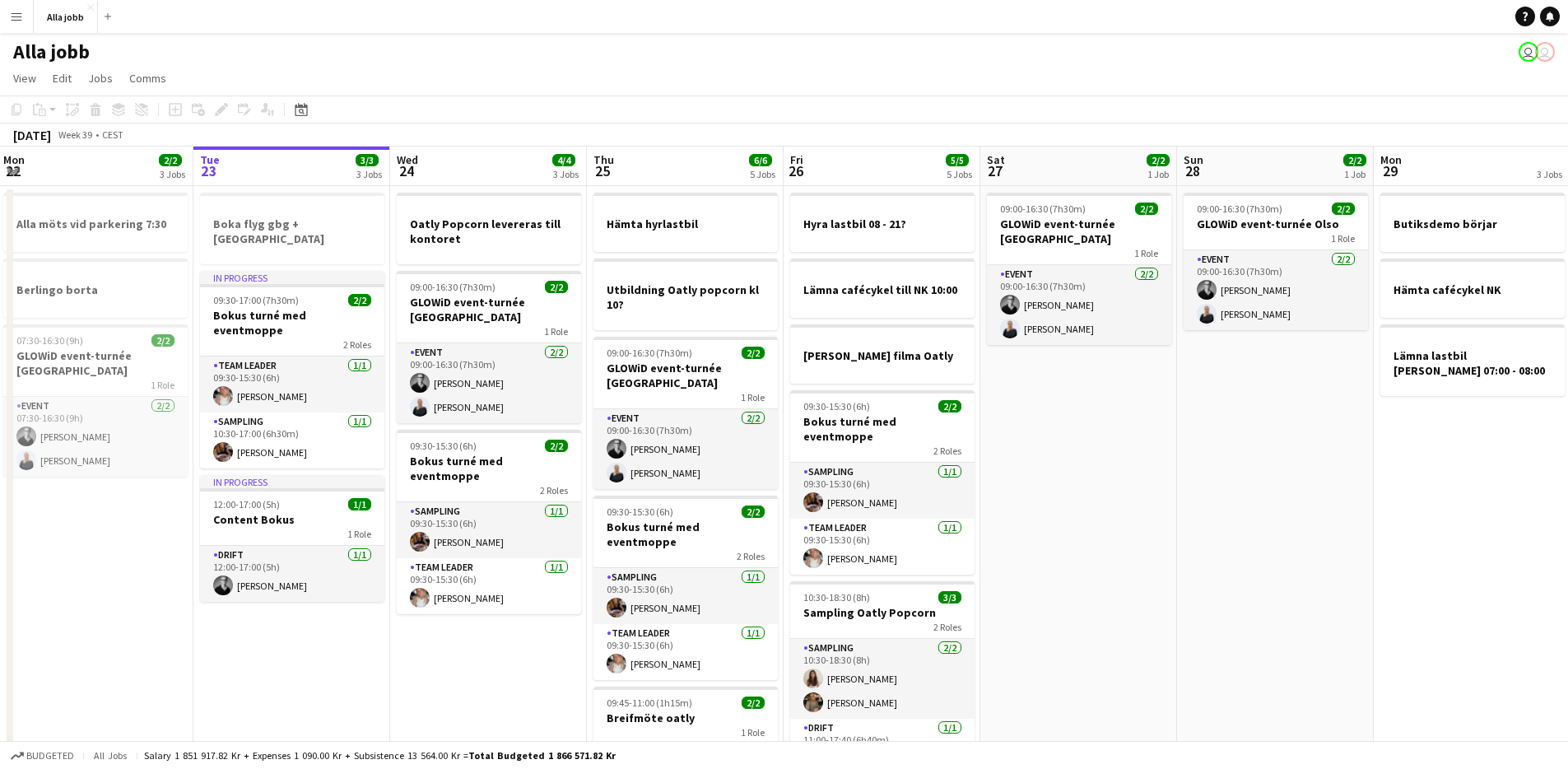
click at [1084, 403] on app-date-cell "09:00-16:30 (7h30m) 2/2 GLOWiD event-turnée [GEOGRAPHIC_DATA] 1 Role Event [DAT…" at bounding box center [1078, 540] width 197 height 709
